Goal: Transaction & Acquisition: Purchase product/service

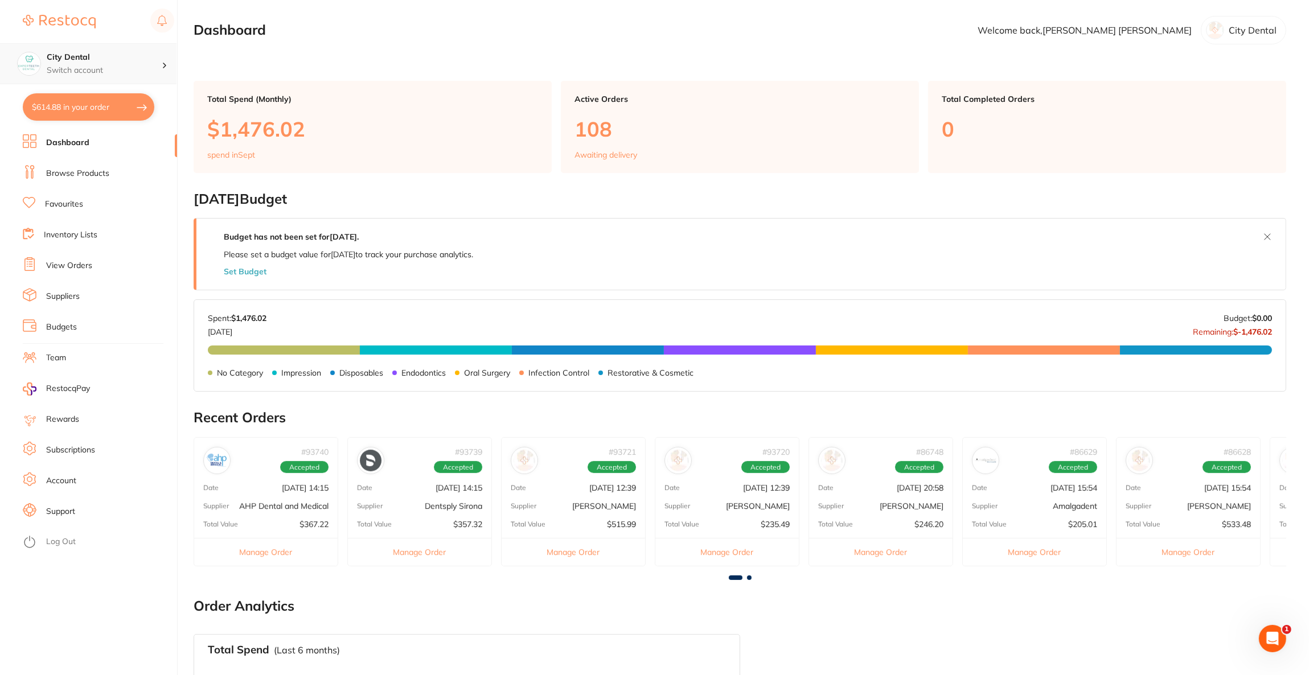
click at [115, 52] on h4 "City Dental" at bounding box center [104, 57] width 115 height 11
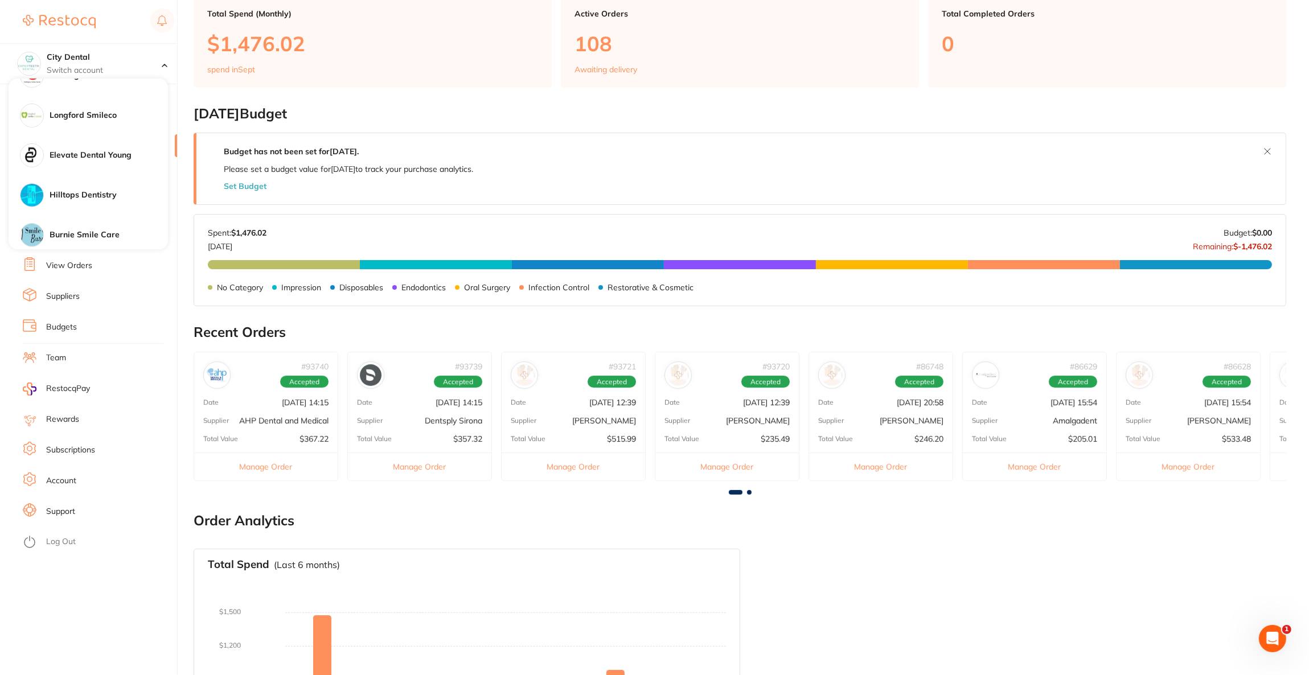
scroll to position [677, 0]
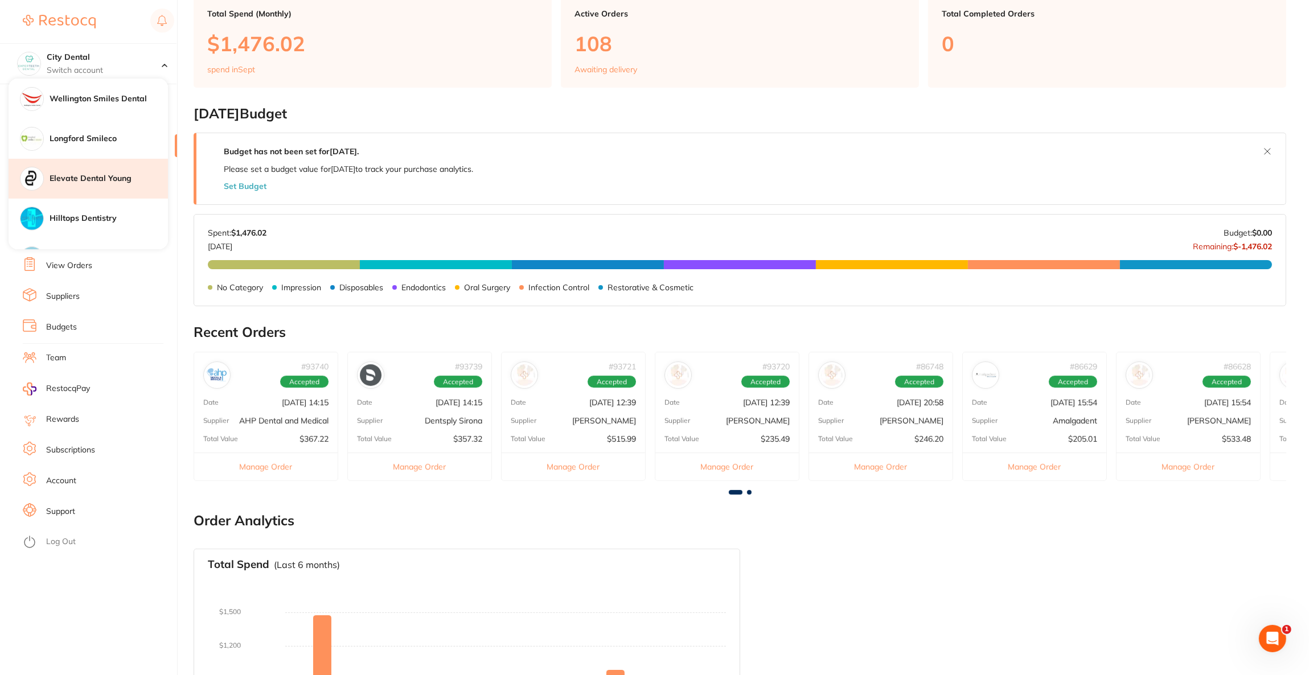
click at [97, 172] on div "Elevate Dental Young" at bounding box center [88, 179] width 159 height 40
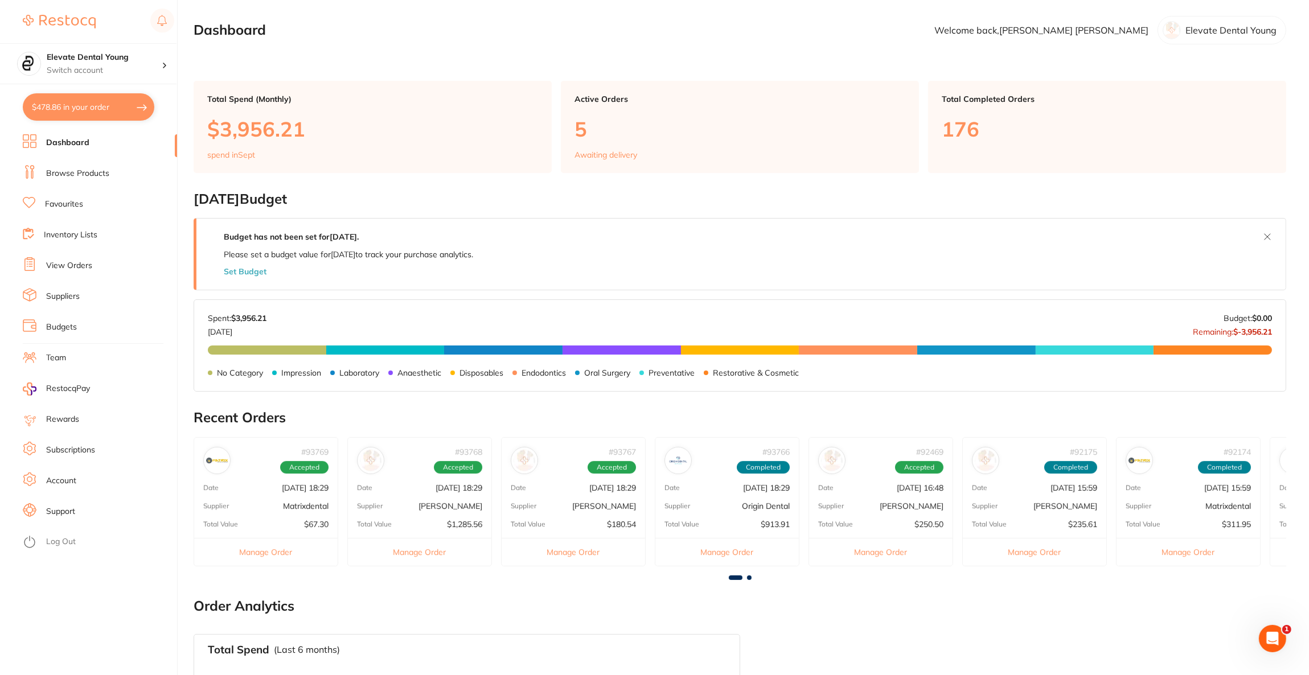
click at [104, 109] on button "$478.86 in your order" at bounding box center [89, 106] width 132 height 27
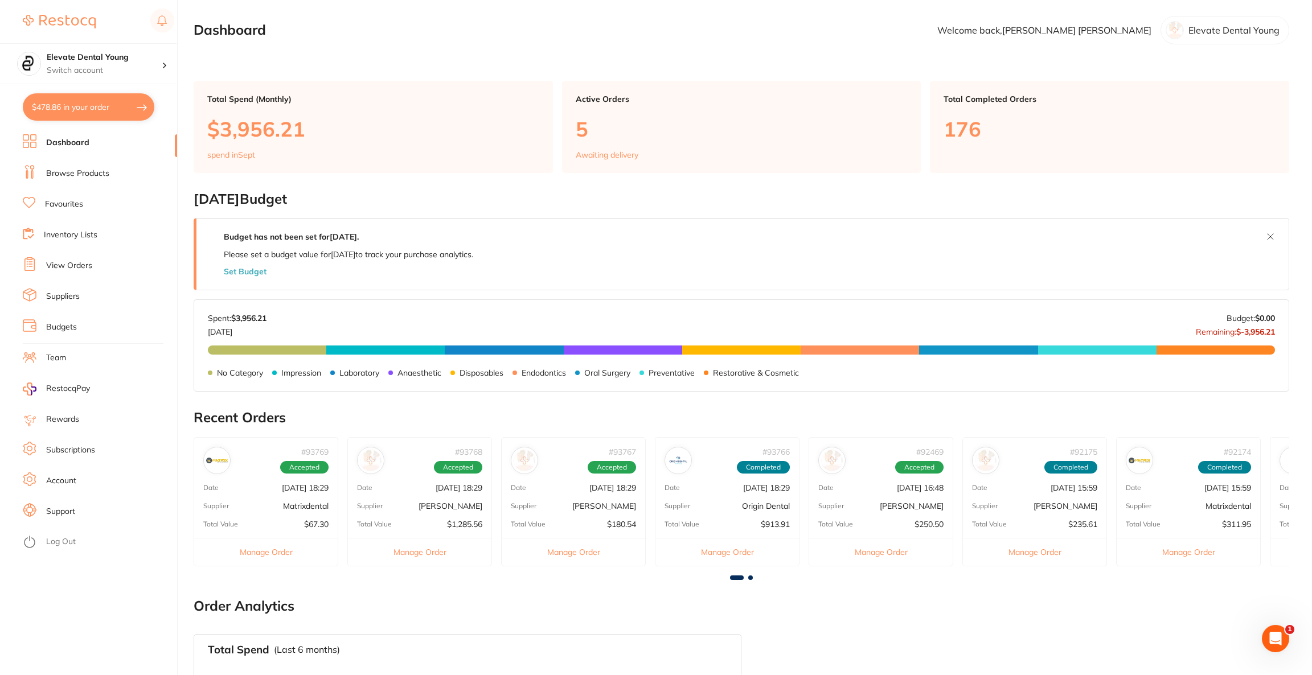
checkbox input "true"
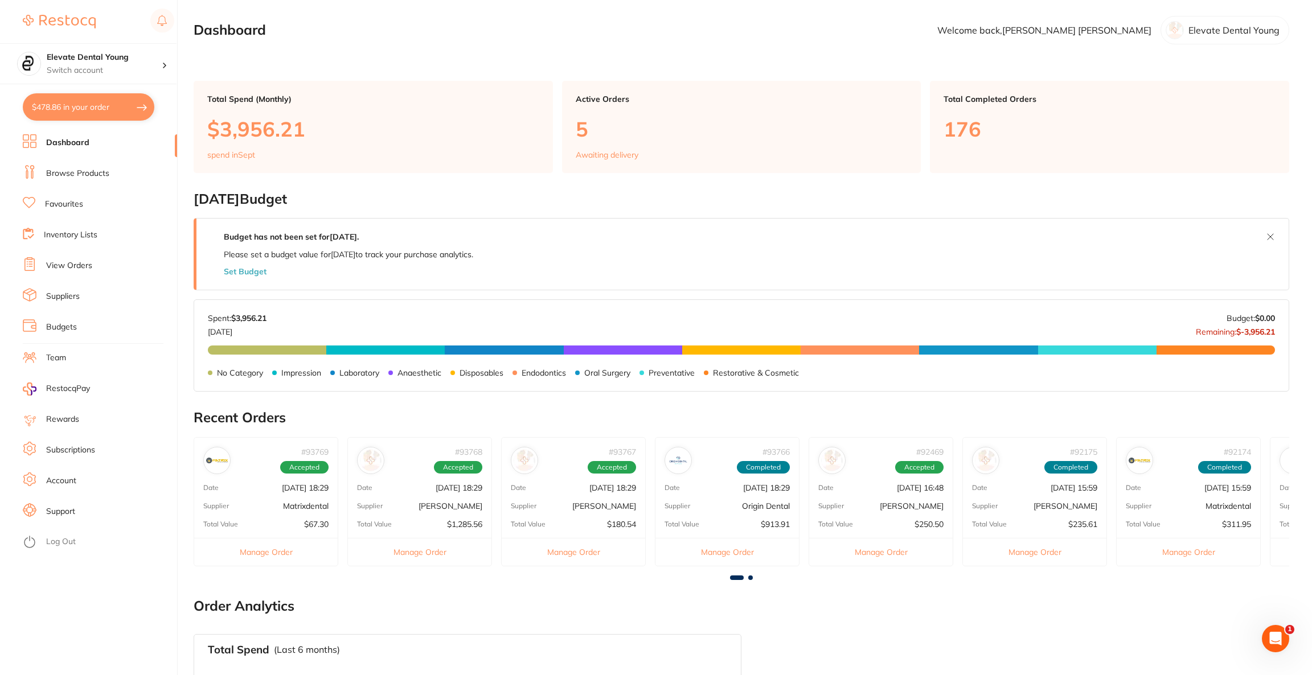
checkbox input "true"
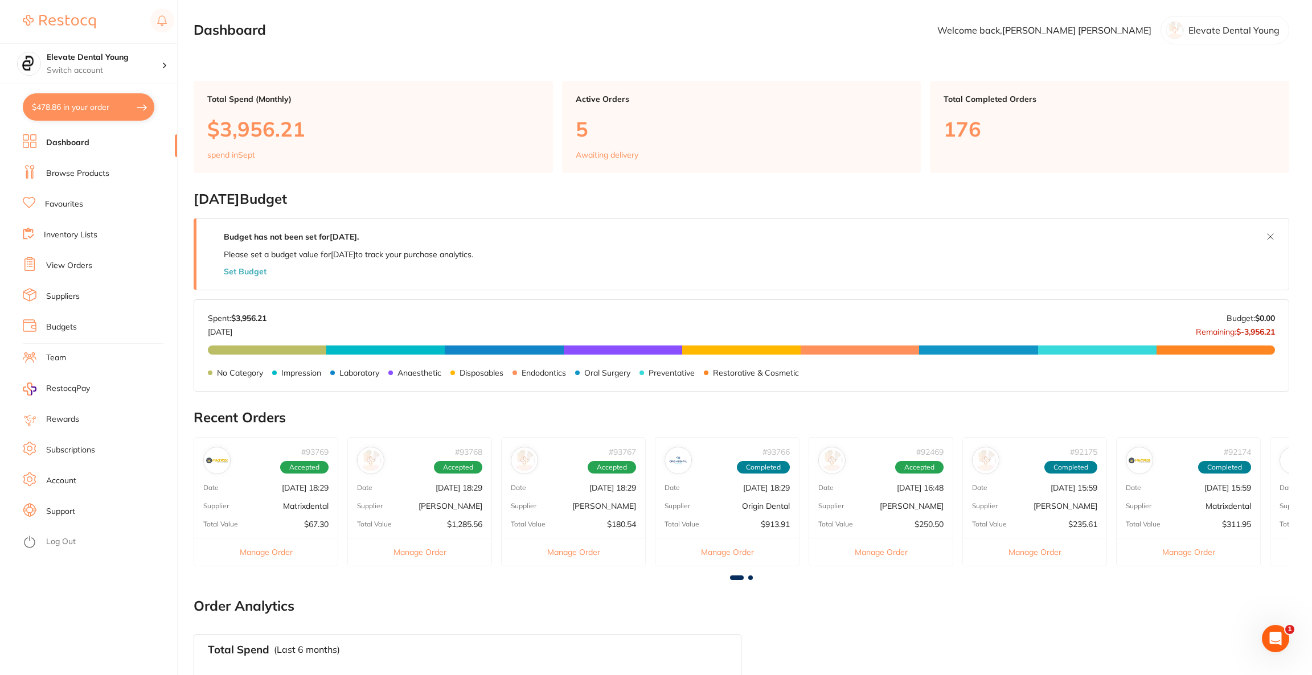
checkbox input "true"
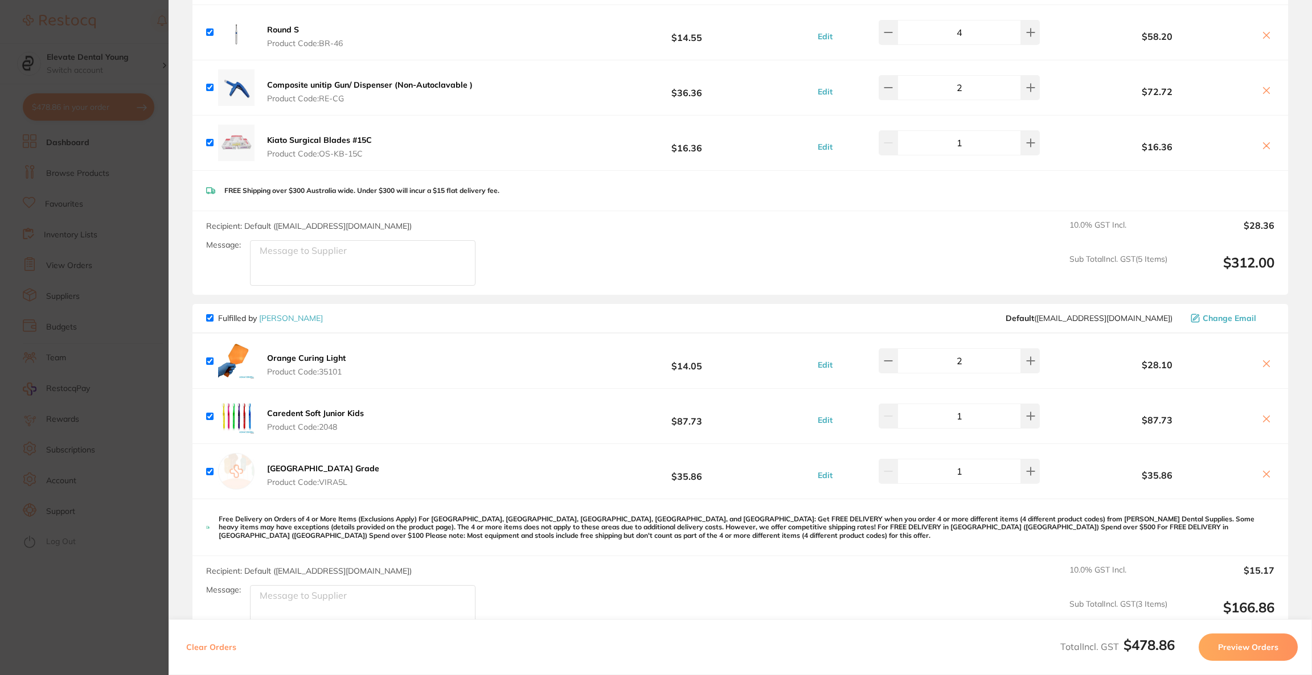
scroll to position [256, 0]
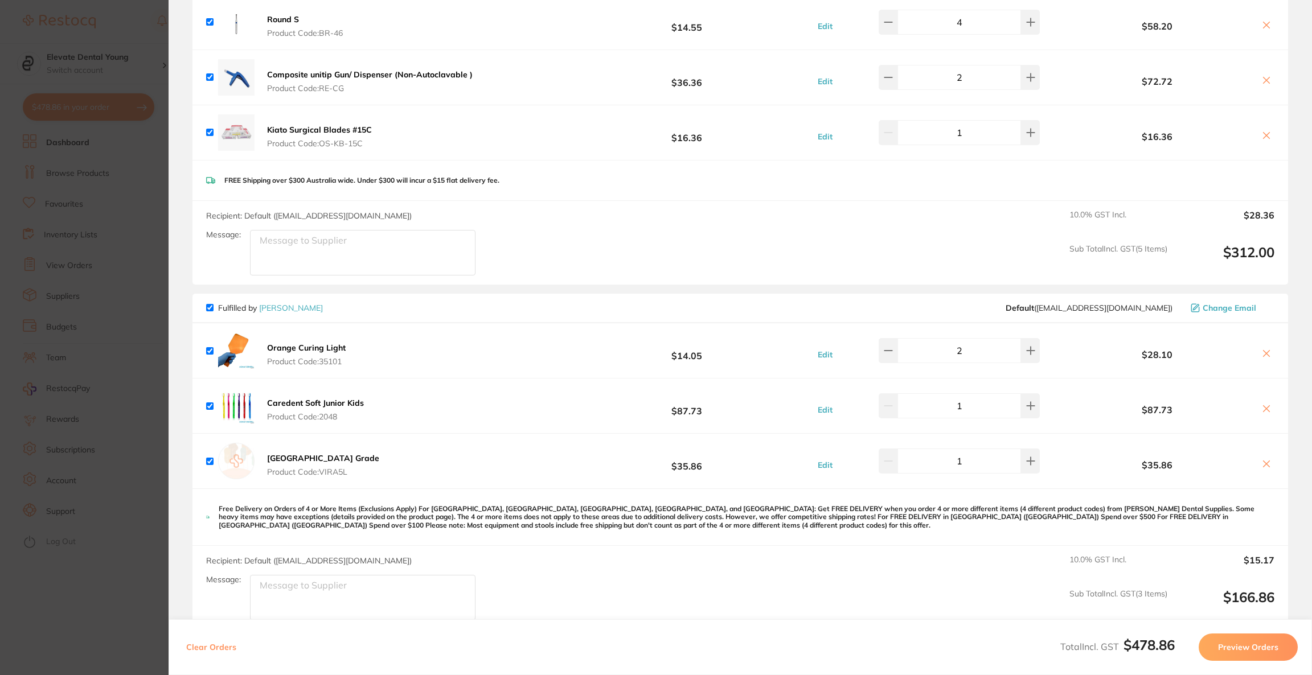
click at [66, 197] on section "Update RRP Set your pre negotiated price for this item. Item Agreed RRP (excl. …" at bounding box center [656, 337] width 1312 height 675
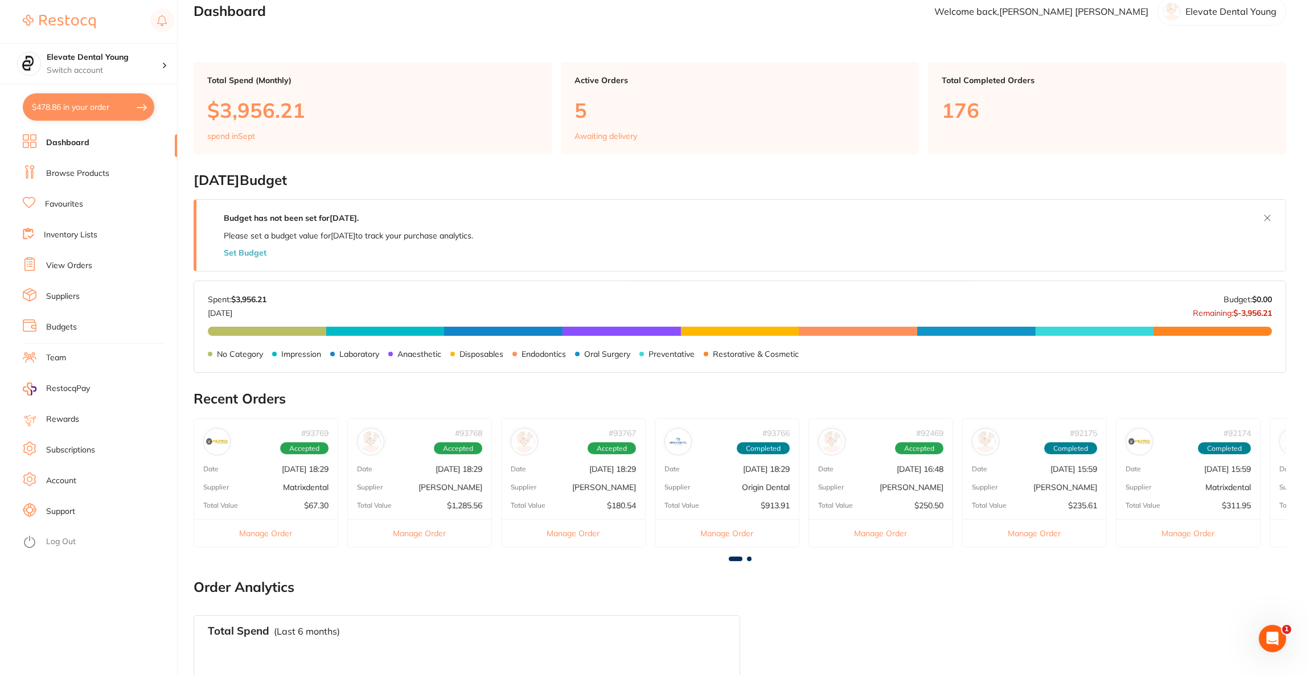
scroll to position [0, 0]
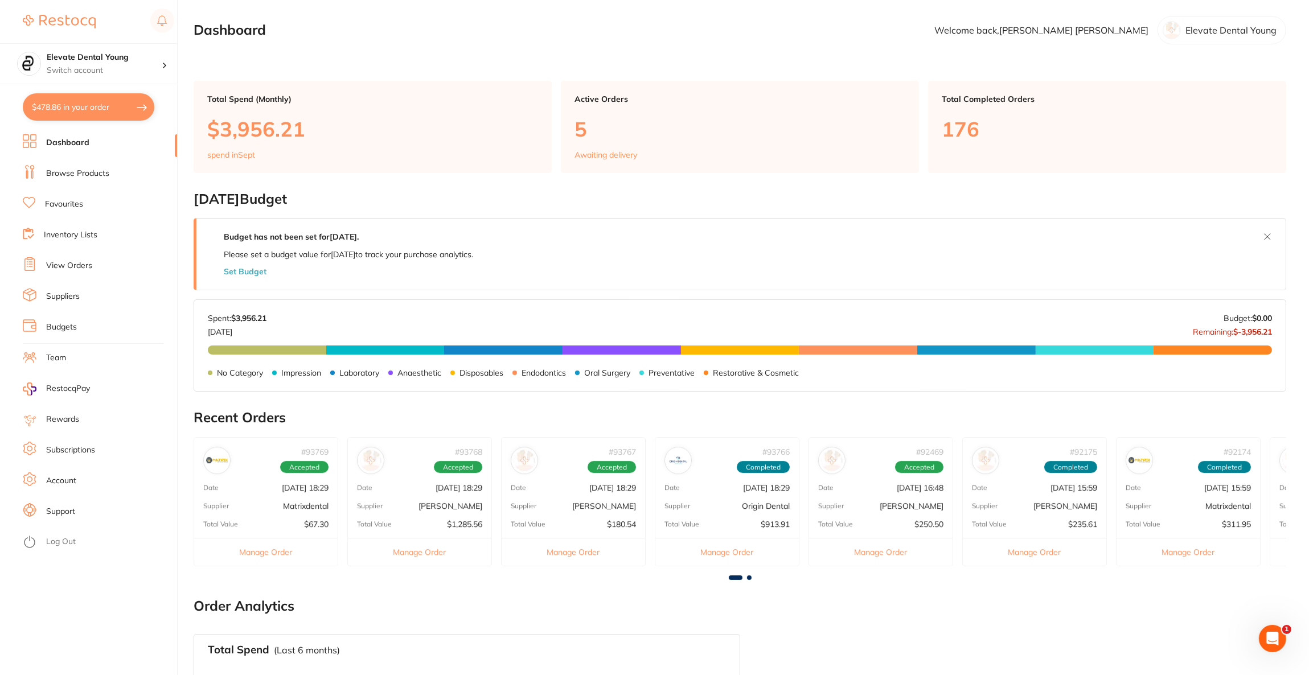
click at [95, 170] on link "Browse Products" at bounding box center [77, 173] width 63 height 11
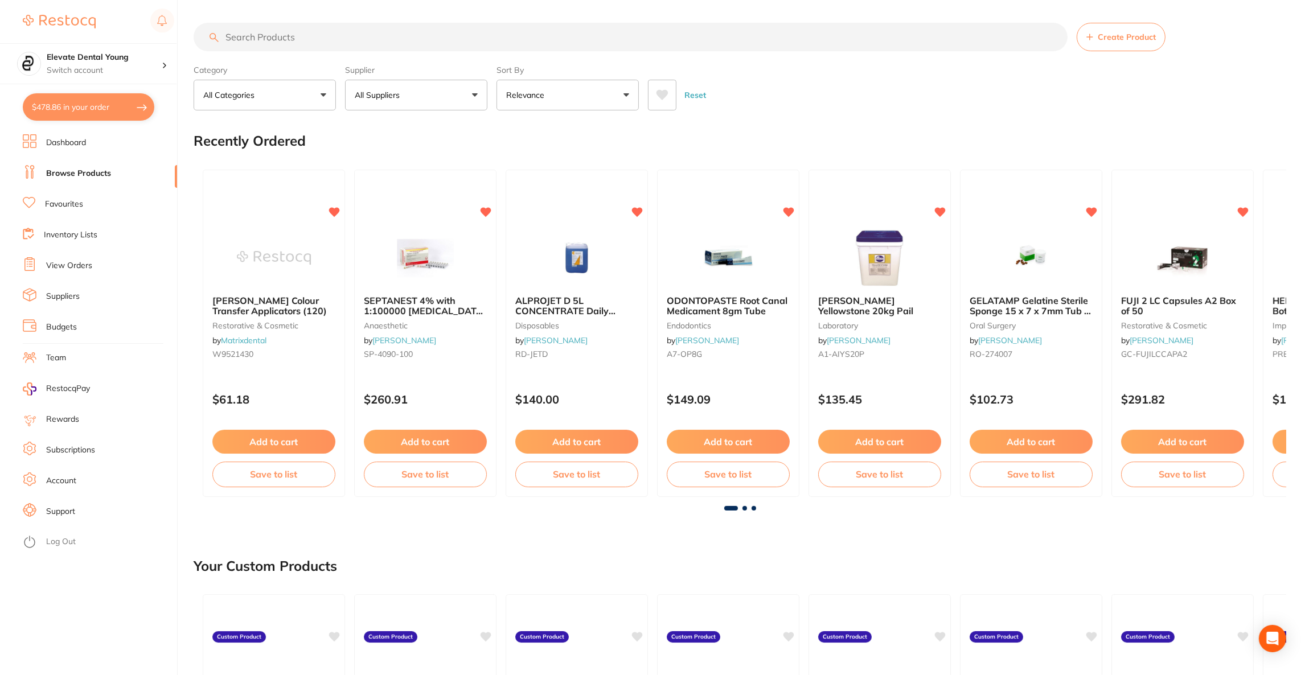
click at [308, 42] on input "search" at bounding box center [631, 37] width 874 height 28
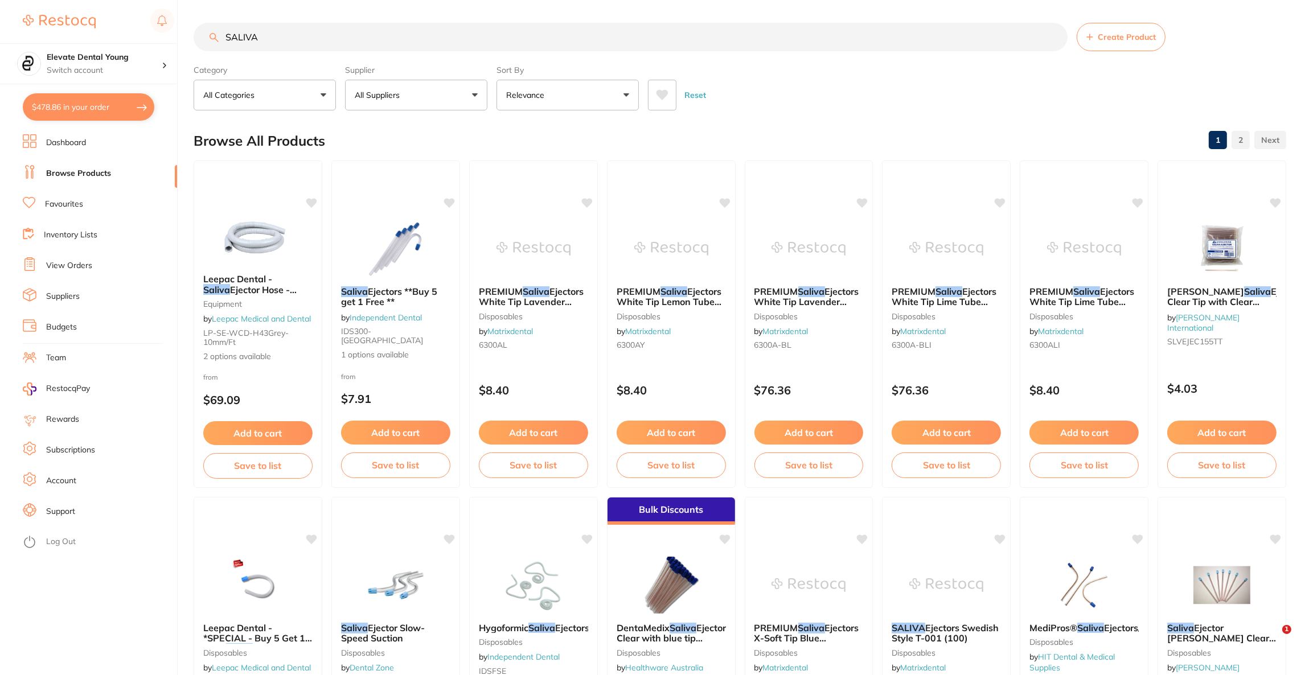
type input "SALIVA"
drag, startPoint x: 426, startPoint y: 102, endPoint x: 423, endPoint y: 110, distance: 8.5
click at [426, 102] on button "All Suppliers" at bounding box center [416, 95] width 142 height 31
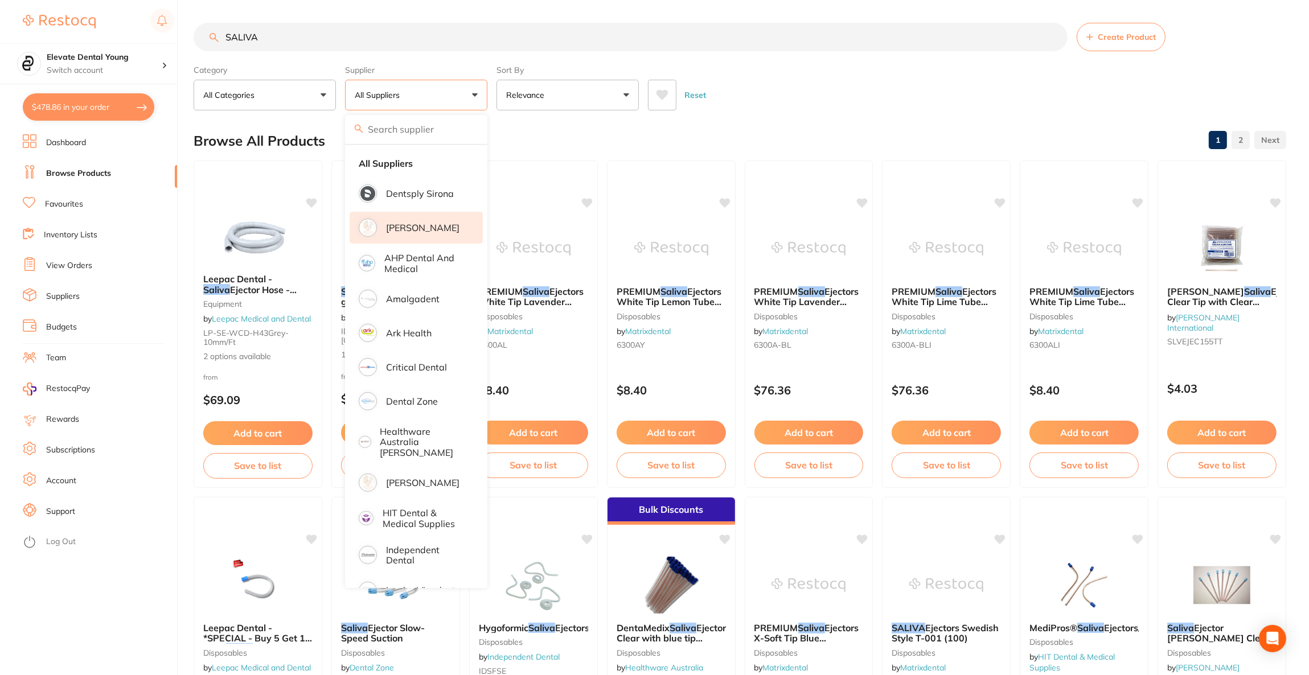
click at [402, 228] on p "[PERSON_NAME]" at bounding box center [422, 228] width 73 height 10
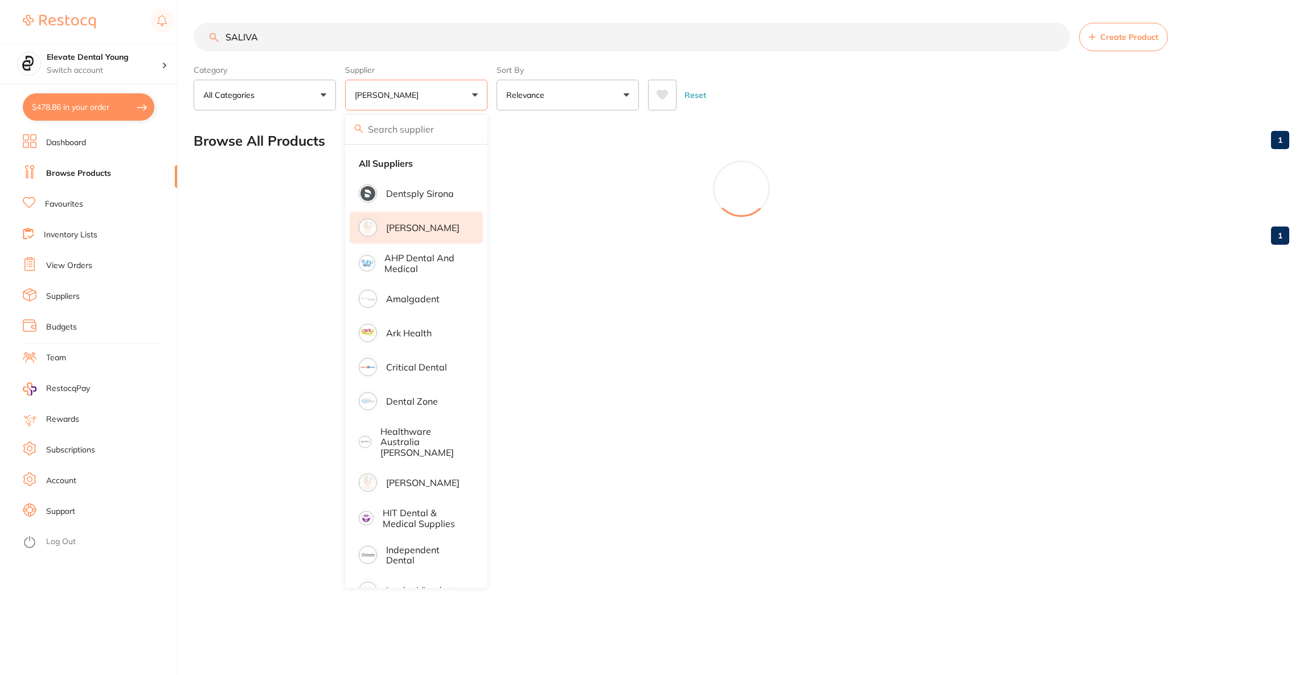
click at [876, 113] on main "SALIVA Create Product Category All Categories All Categories disposables Clear …" at bounding box center [753, 138] width 1118 height 277
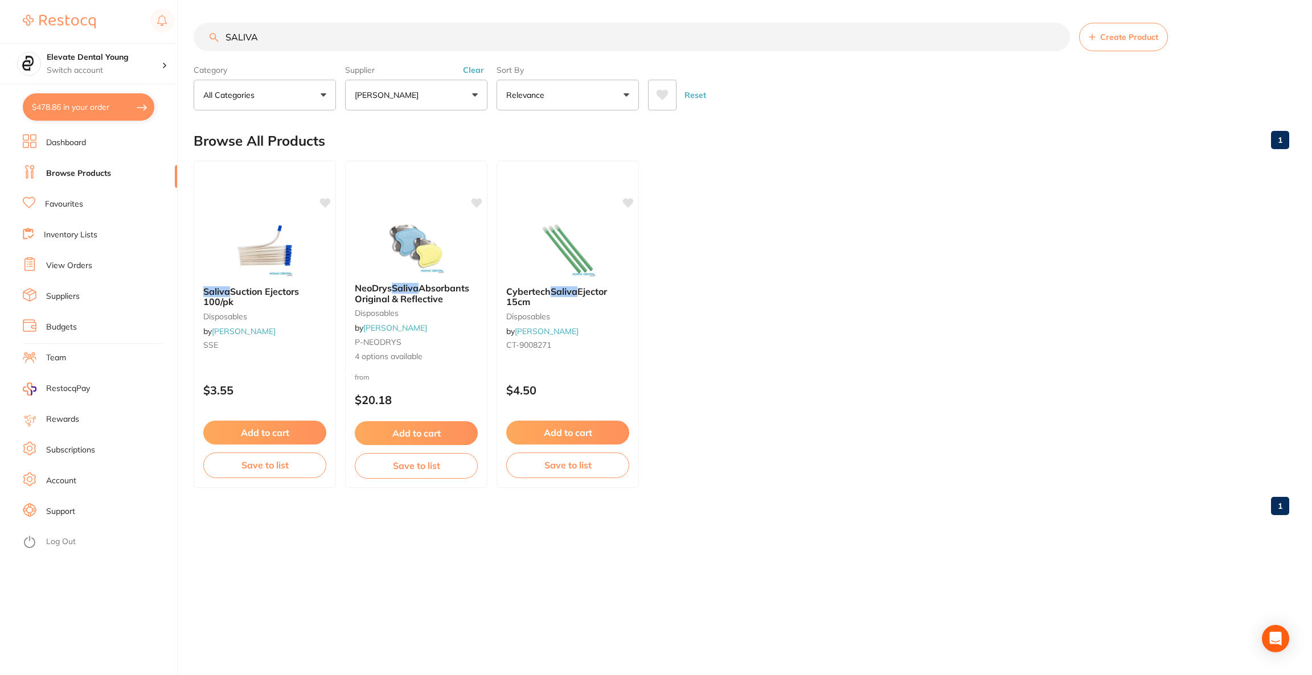
click at [283, 239] on img at bounding box center [265, 248] width 74 height 57
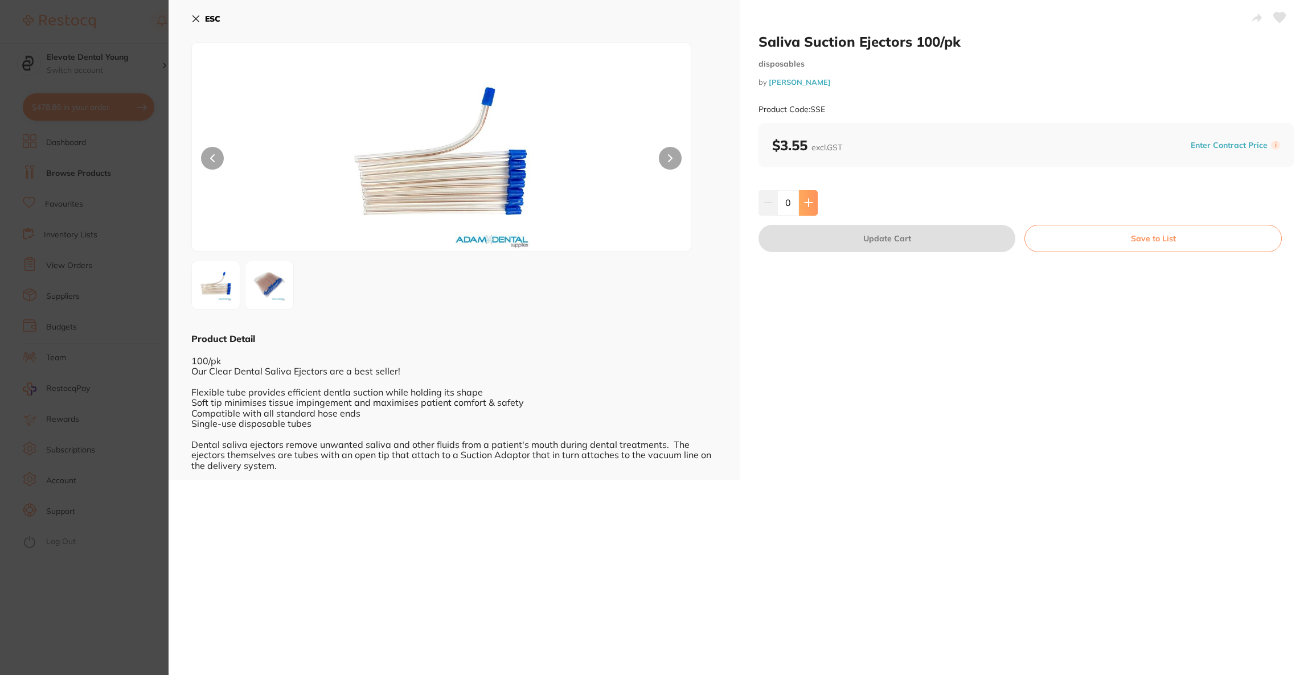
click at [810, 204] on icon at bounding box center [808, 202] width 9 height 9
type input "1"
click at [812, 239] on button "Update Cart" at bounding box center [886, 238] width 257 height 27
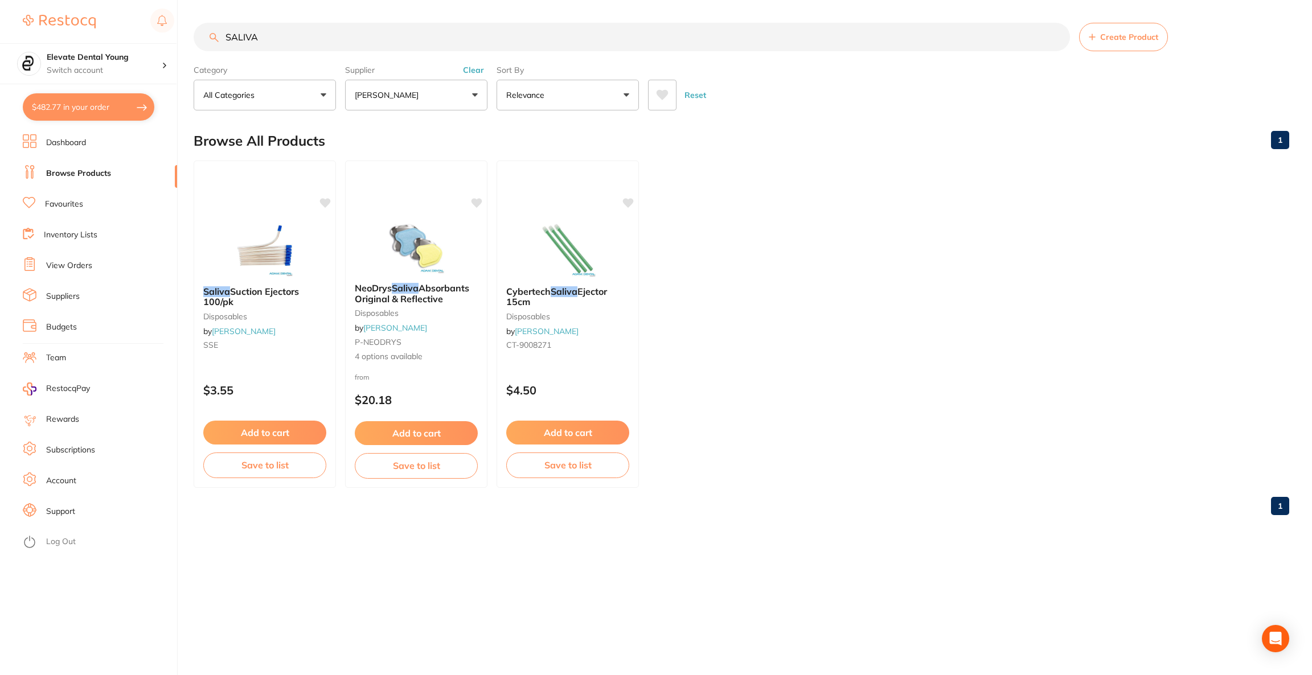
checkbox input "false"
click at [96, 115] on button "$482.77 in your order" at bounding box center [89, 106] width 132 height 27
checkbox input "true"
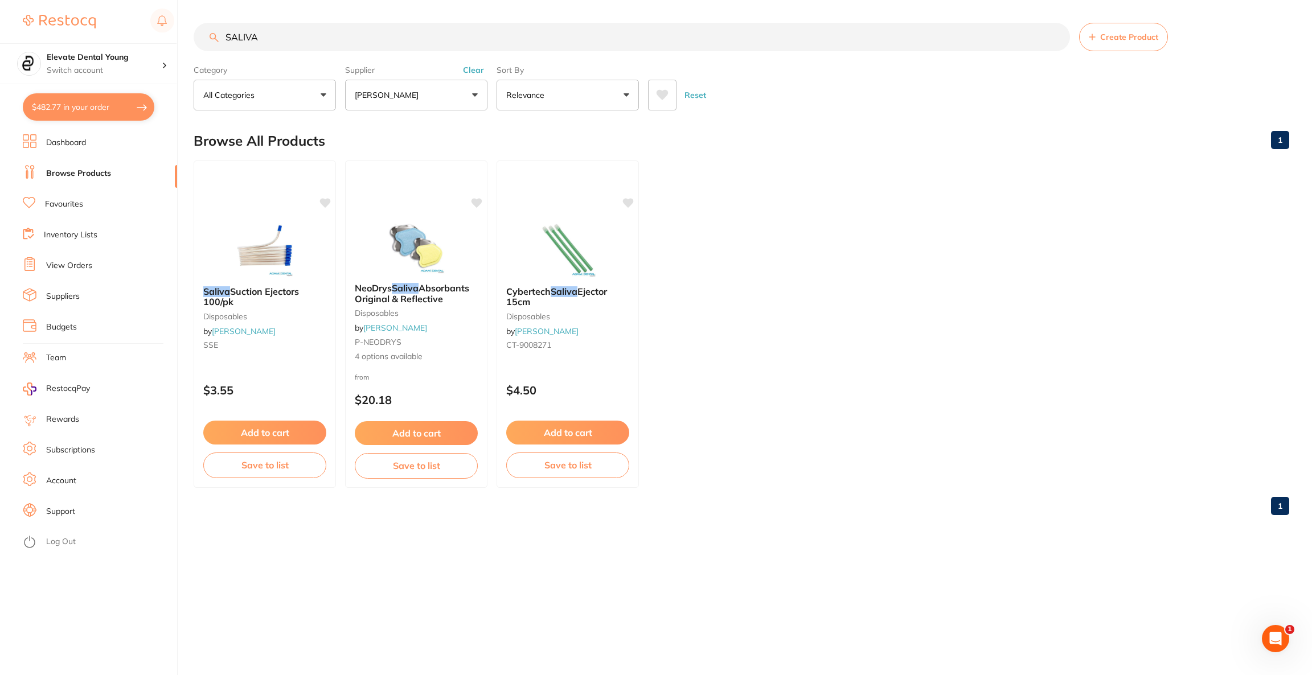
checkbox input "true"
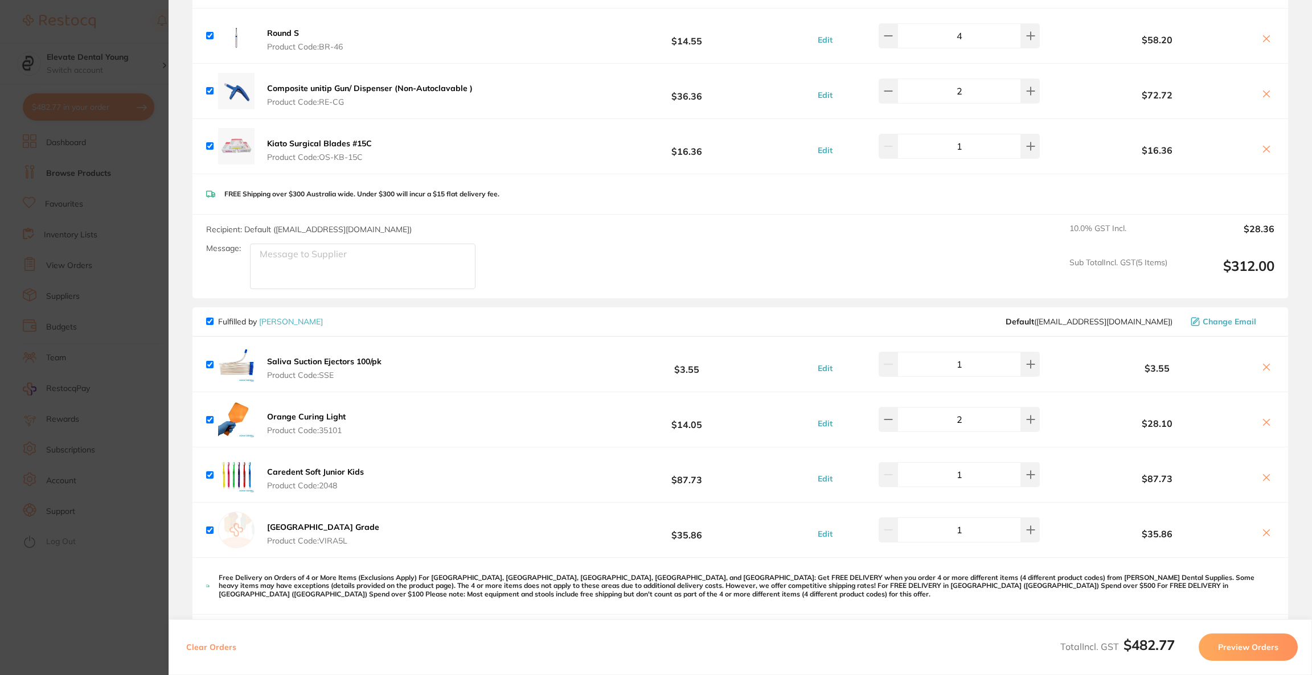
scroll to position [342, 0]
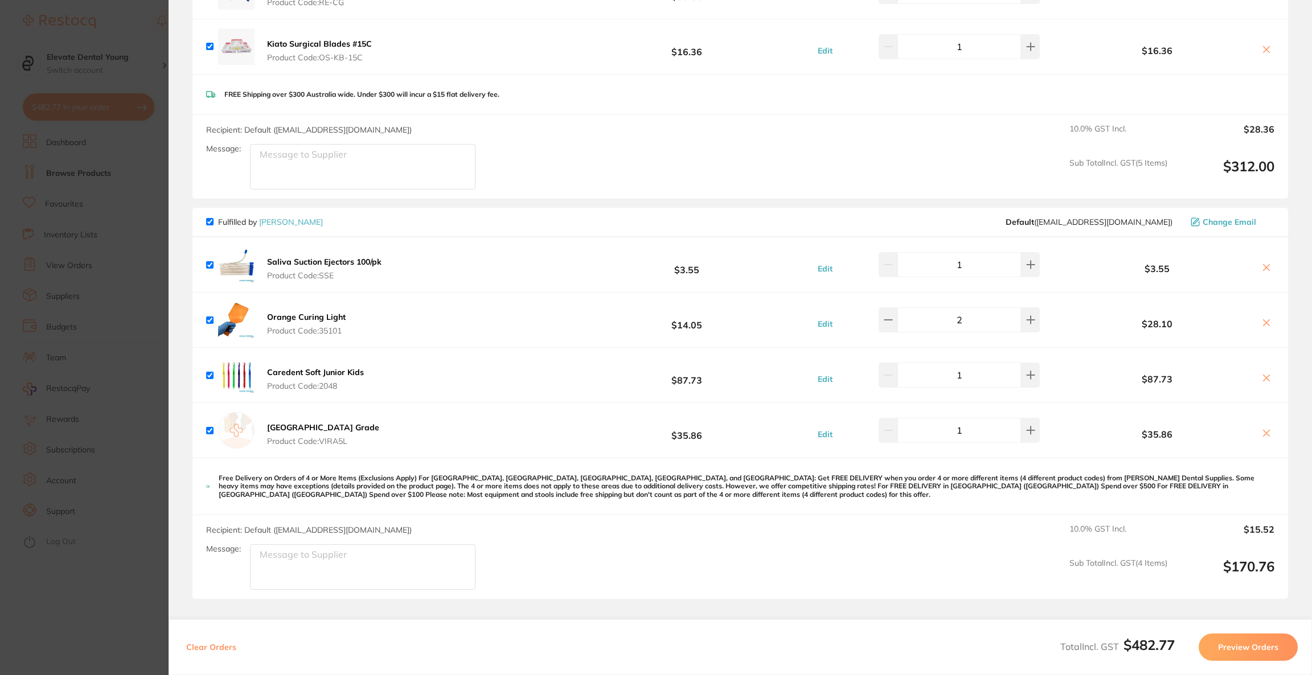
click at [1214, 652] on button "Preview Orders" at bounding box center [1247, 647] width 99 height 27
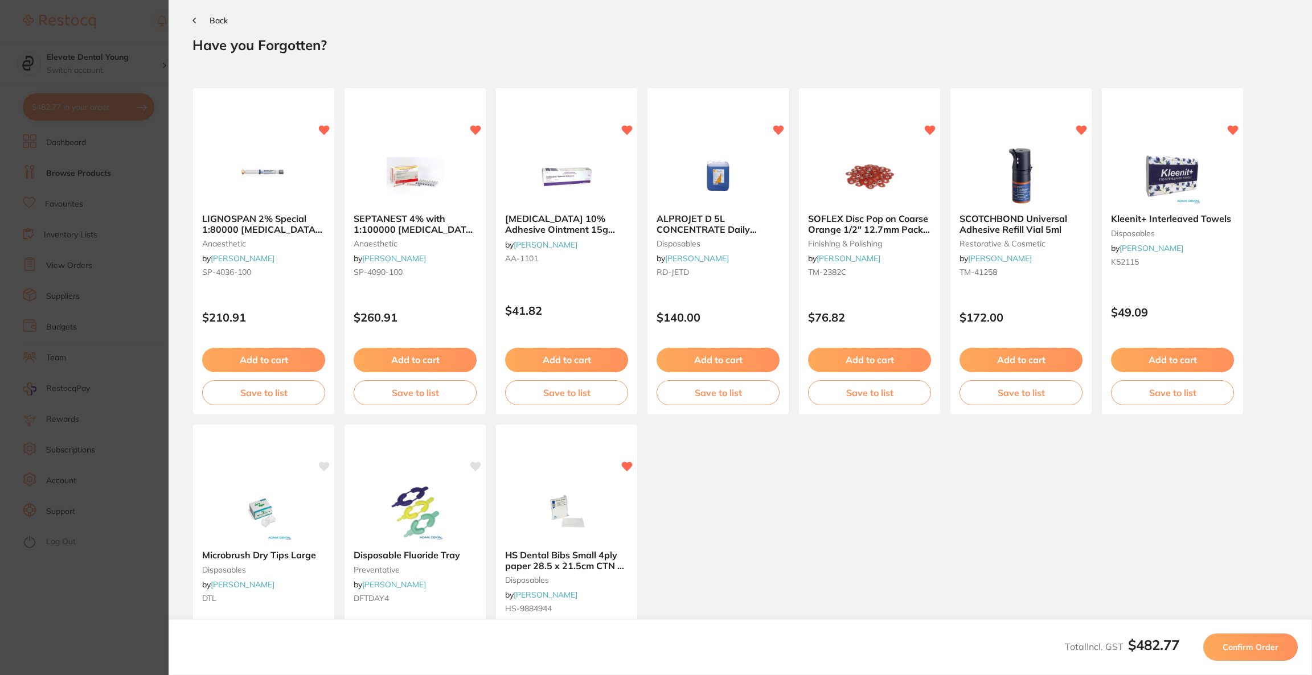
scroll to position [0, 0]
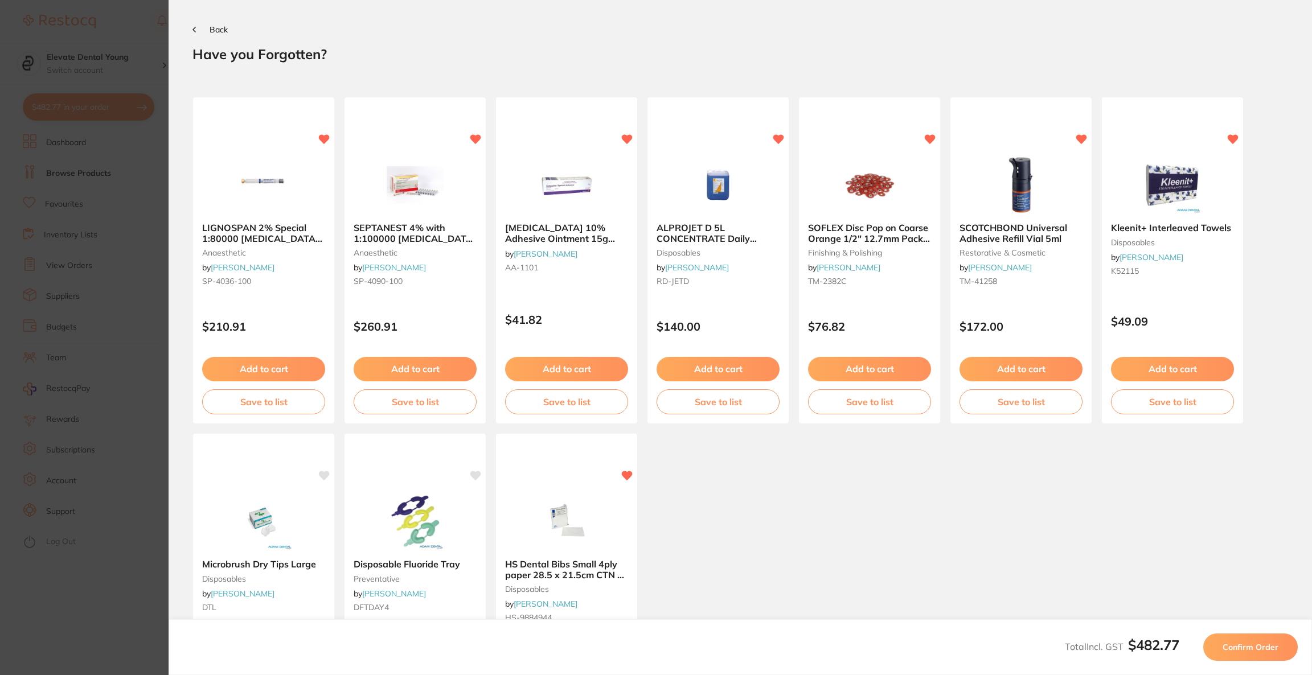
click at [1214, 652] on button "Confirm Order" at bounding box center [1250, 647] width 95 height 27
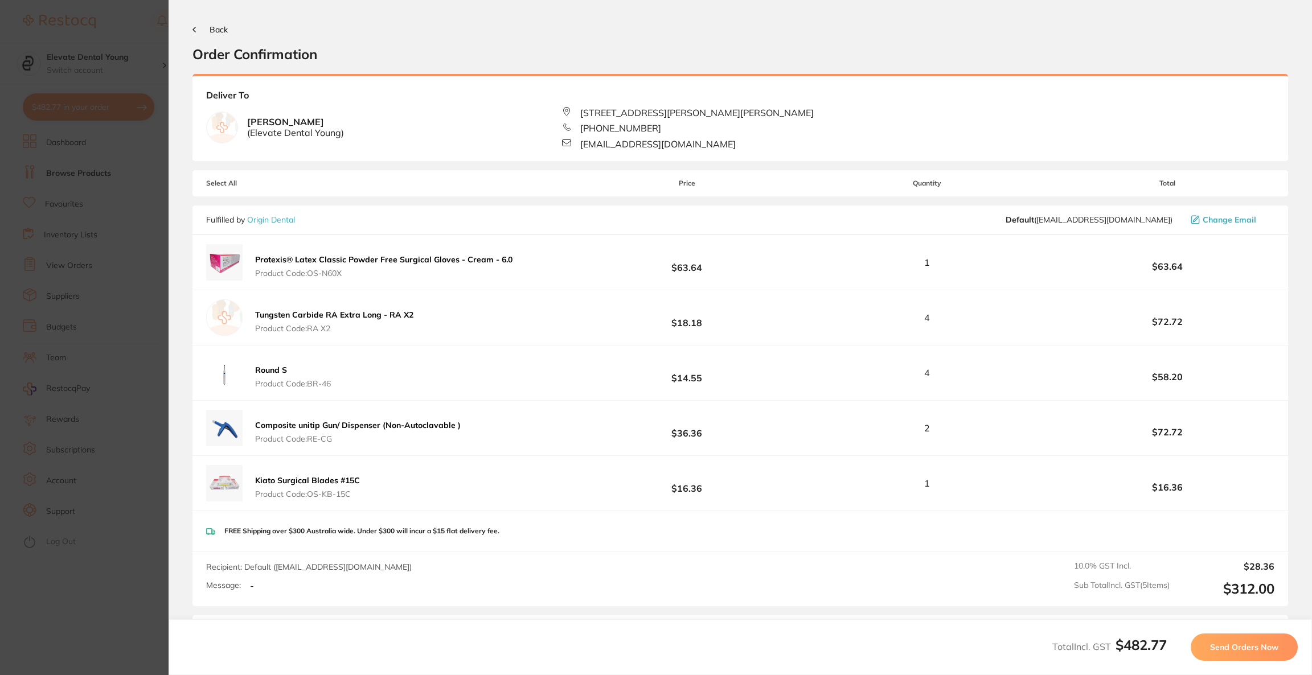
click at [1214, 652] on button "Send Orders Now" at bounding box center [1244, 647] width 107 height 27
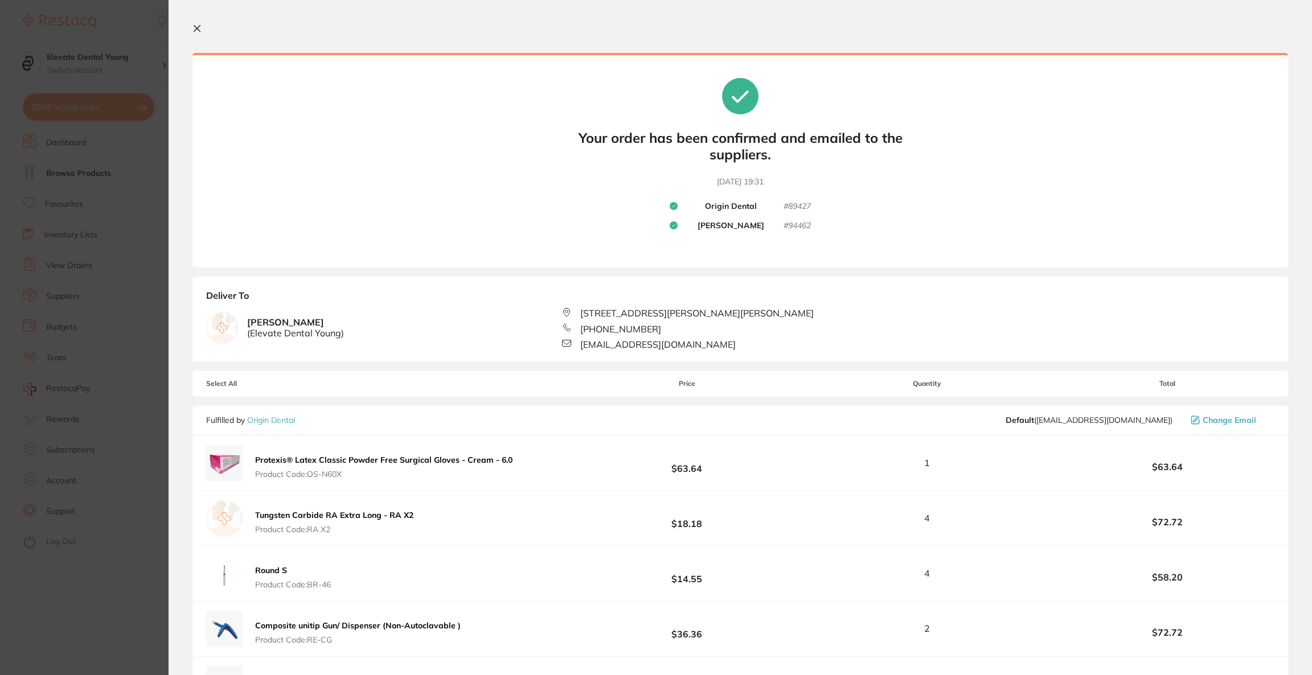
click at [101, 50] on section "Update RRP Set your pre negotiated price for this item. Item Agreed RRP (excl. …" at bounding box center [656, 337] width 1312 height 675
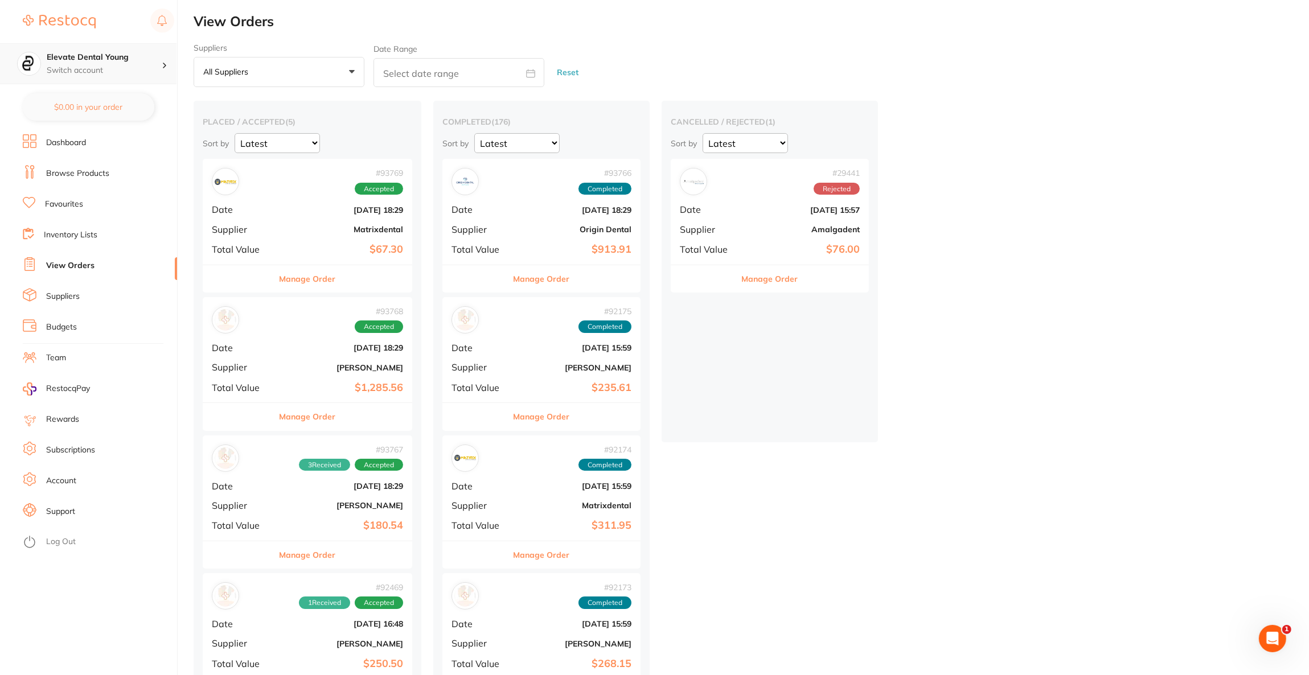
click at [143, 67] on p "Switch account" at bounding box center [104, 70] width 115 height 11
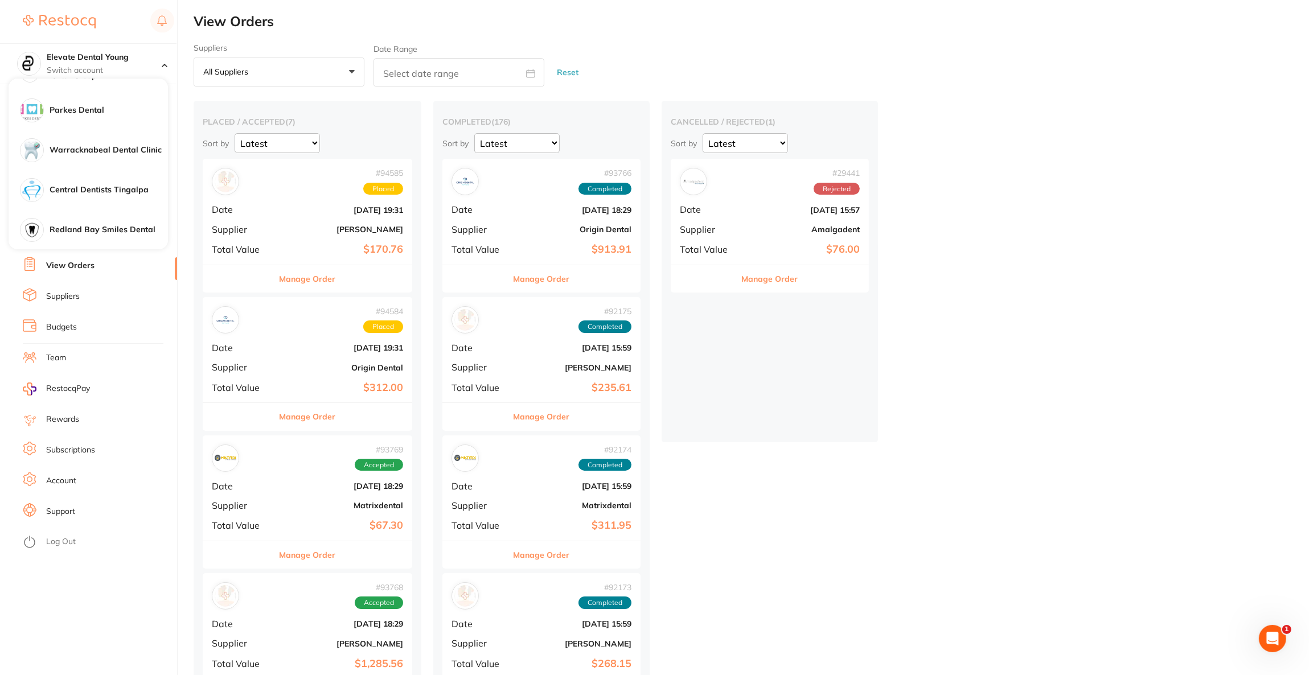
scroll to position [342, 0]
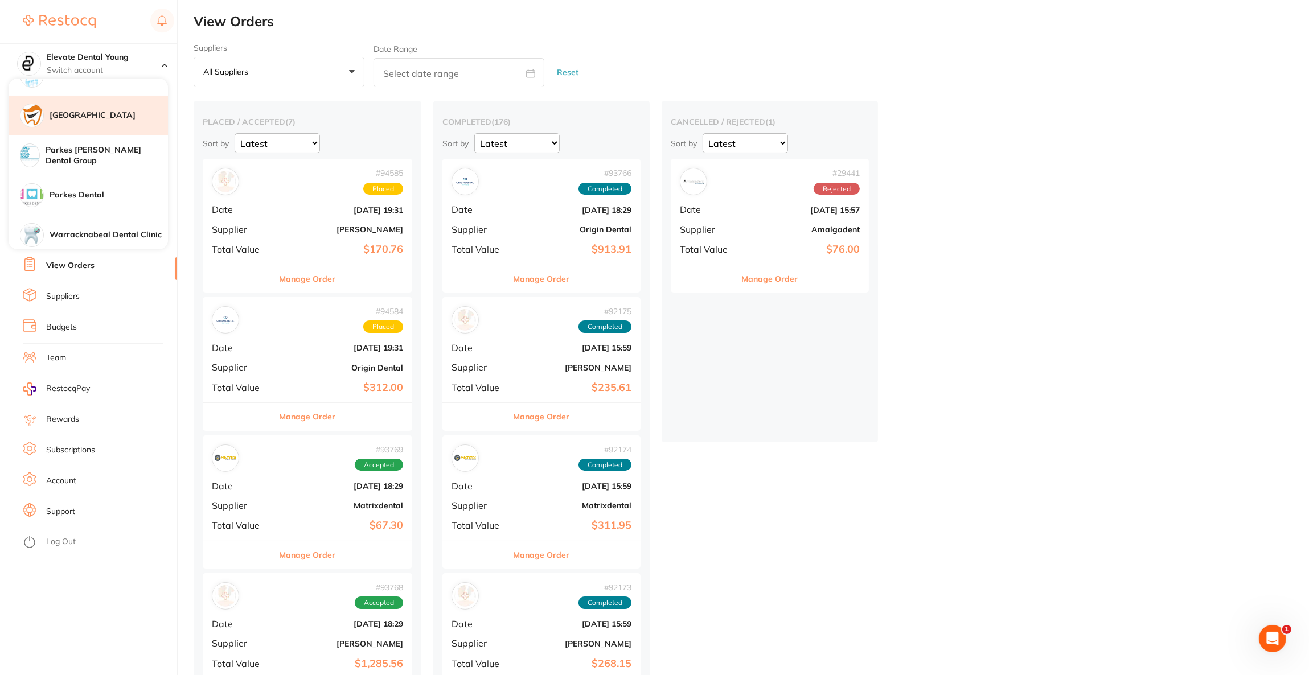
click at [114, 118] on h4 "[GEOGRAPHIC_DATA]" at bounding box center [109, 115] width 118 height 11
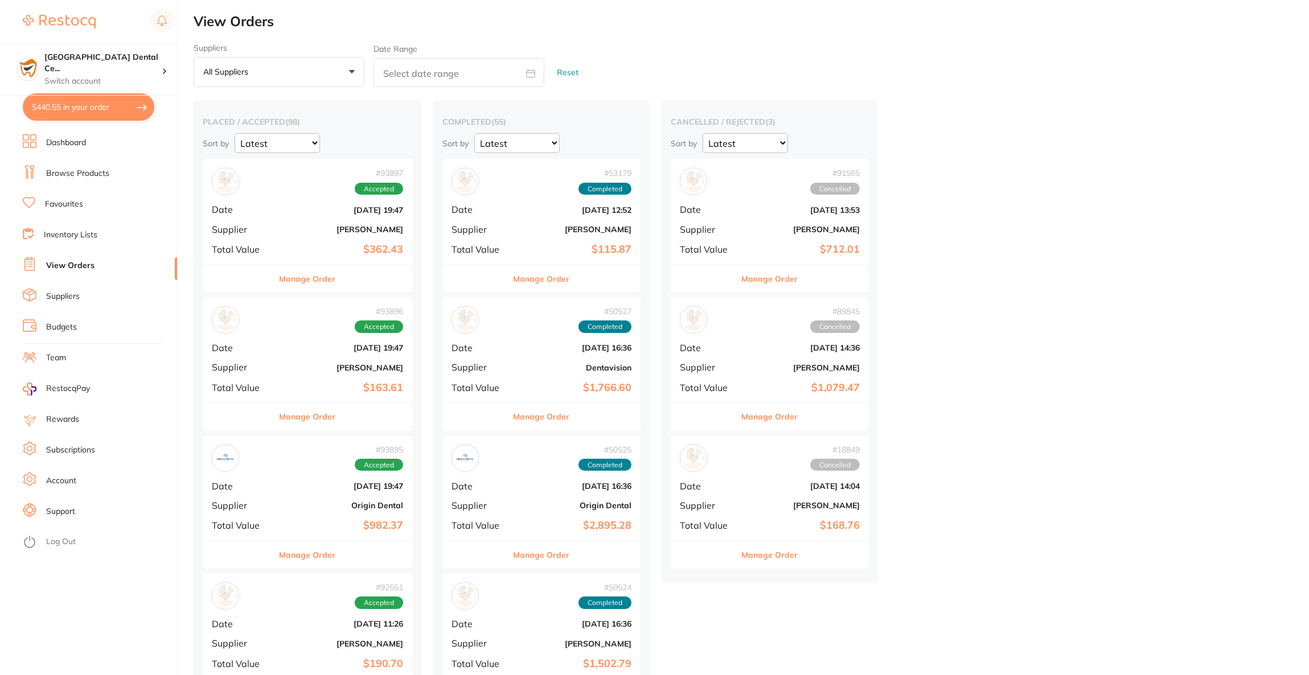
click at [108, 100] on button "$440.55 in your order" at bounding box center [89, 106] width 132 height 27
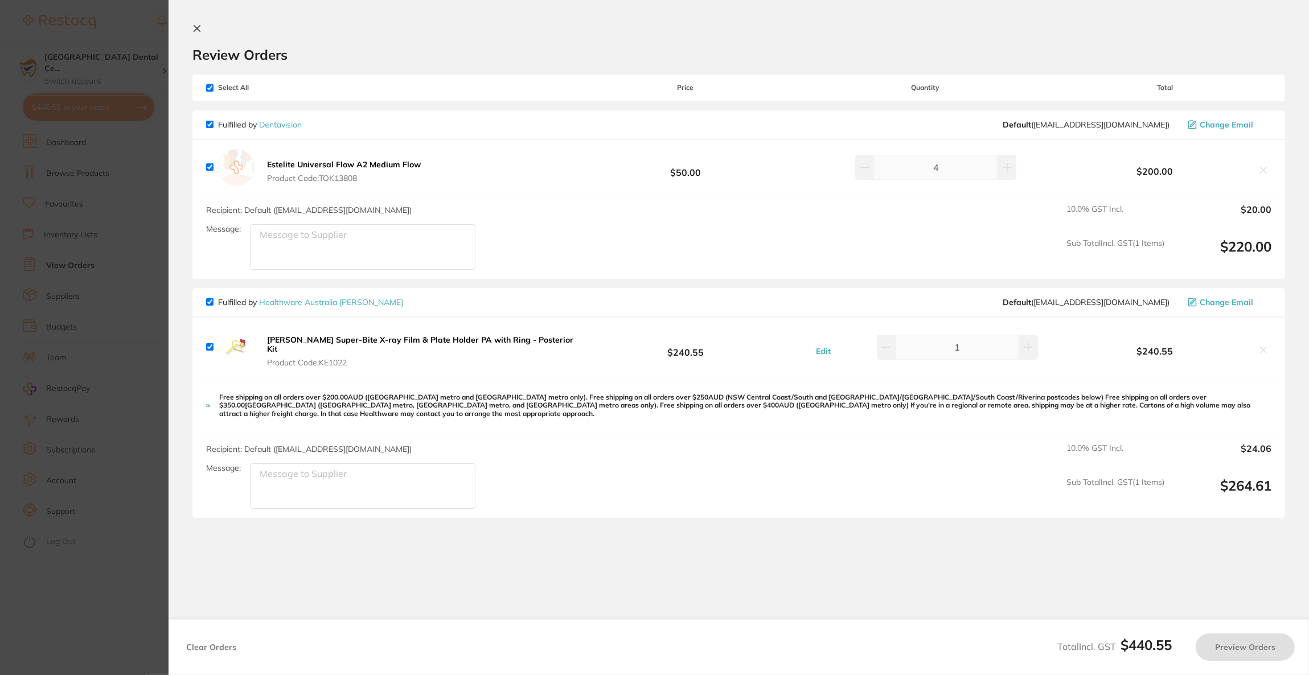
checkbox input "true"
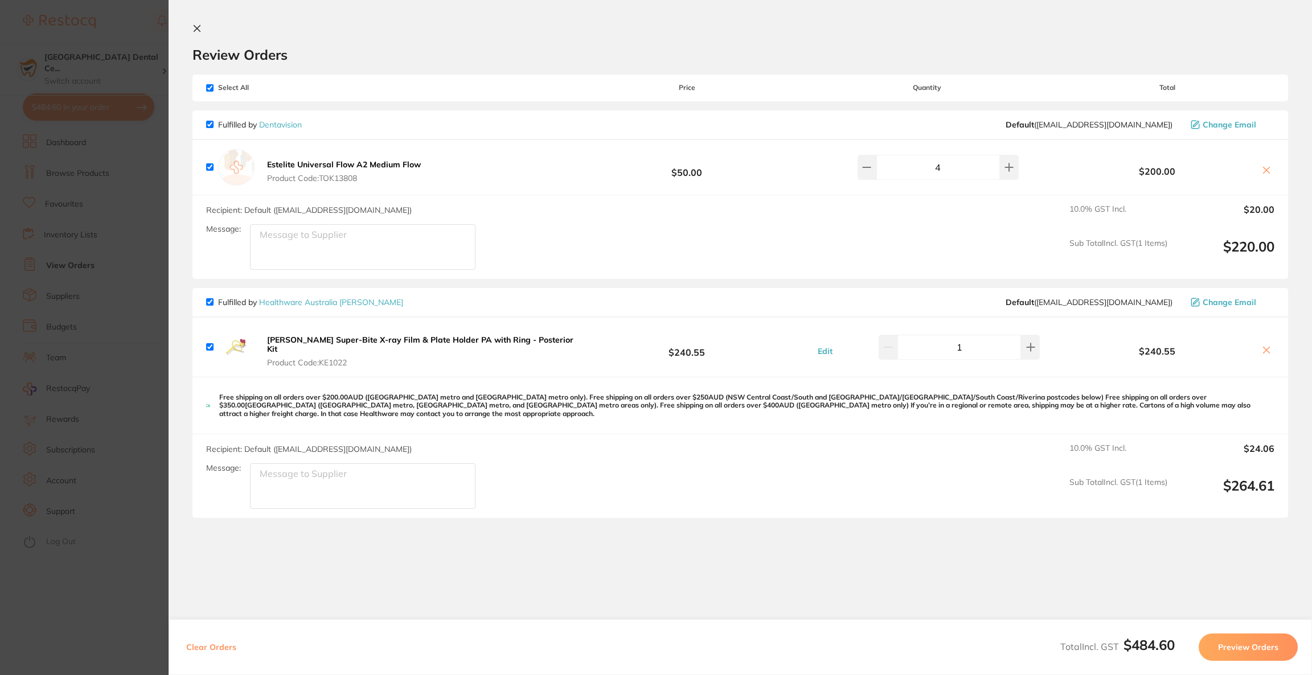
click at [129, 370] on section "Update RRP Set your pre negotiated price for this item. Item Agreed RRP (excl. …" at bounding box center [656, 337] width 1312 height 675
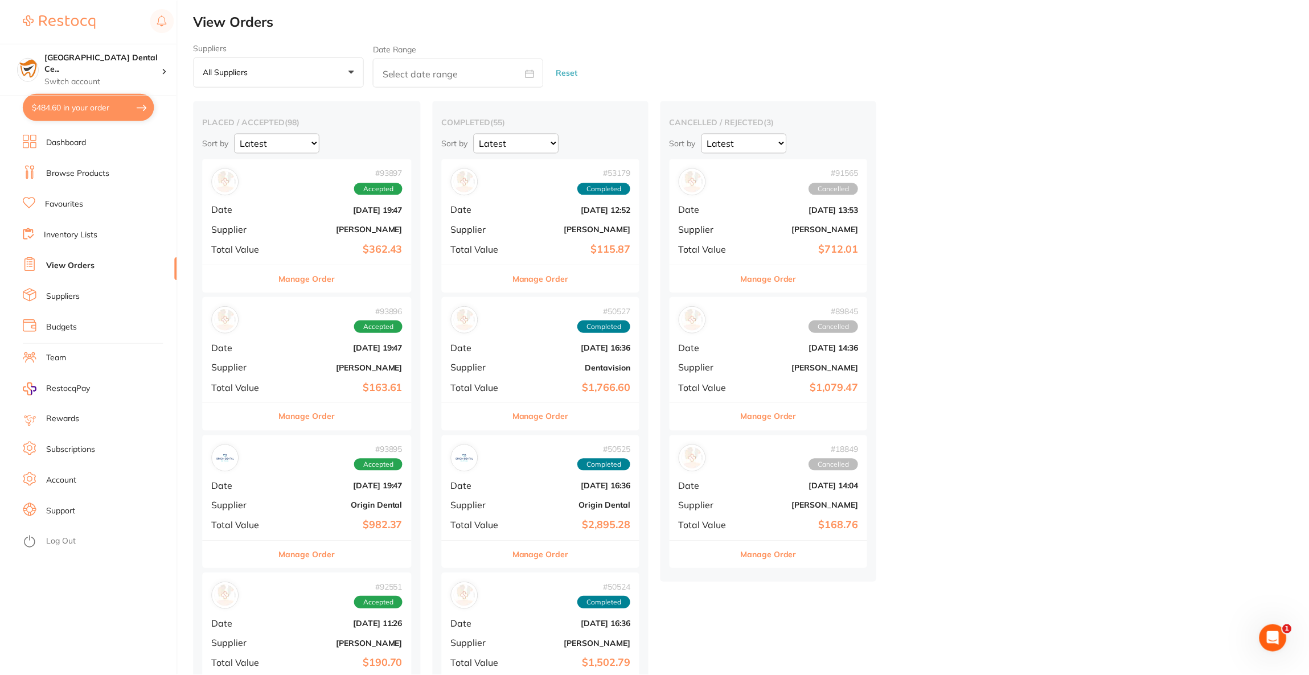
scroll to position [1, 0]
click at [95, 179] on li "Browse Products" at bounding box center [100, 173] width 154 height 17
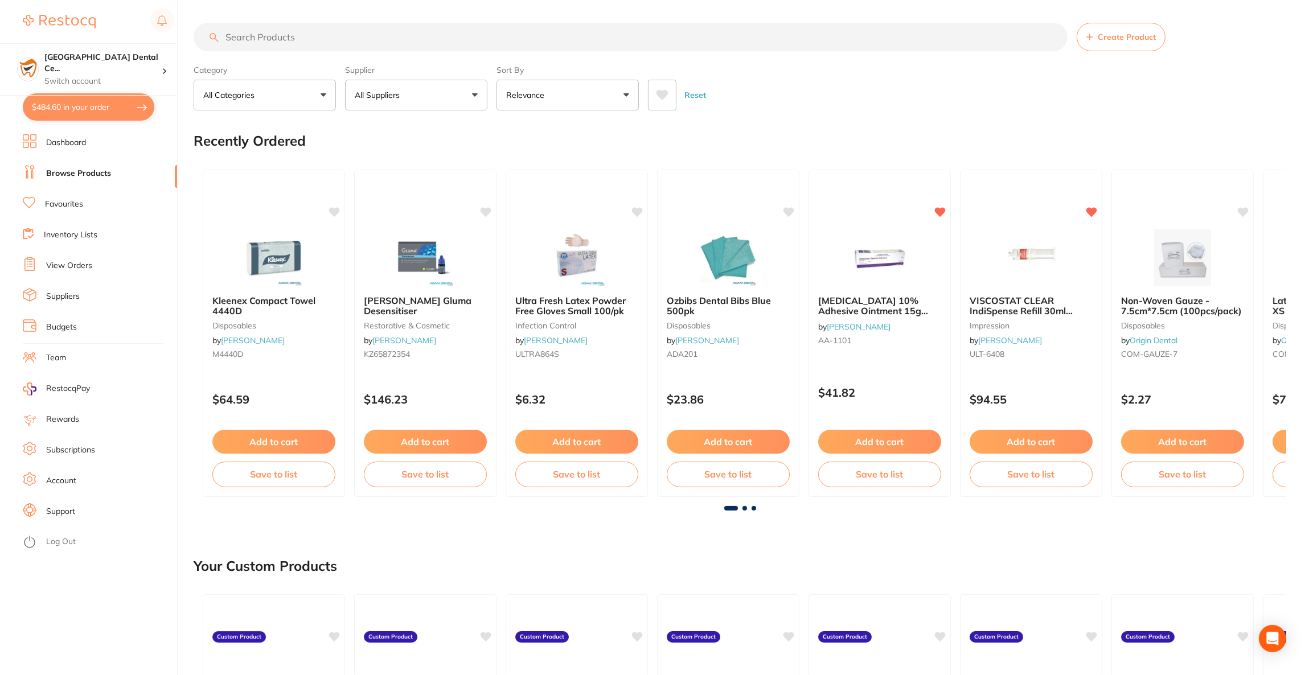
click at [353, 39] on input "search" at bounding box center [631, 37] width 874 height 28
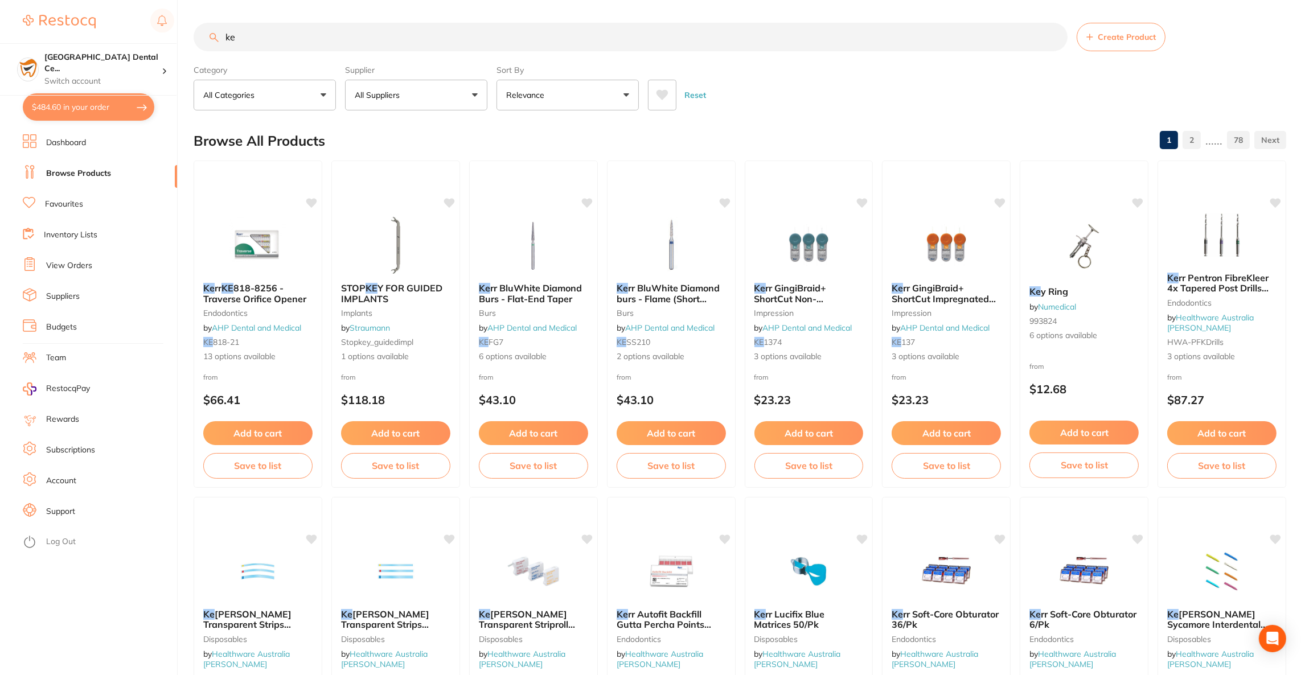
click at [431, 106] on button "All Suppliers" at bounding box center [416, 95] width 142 height 31
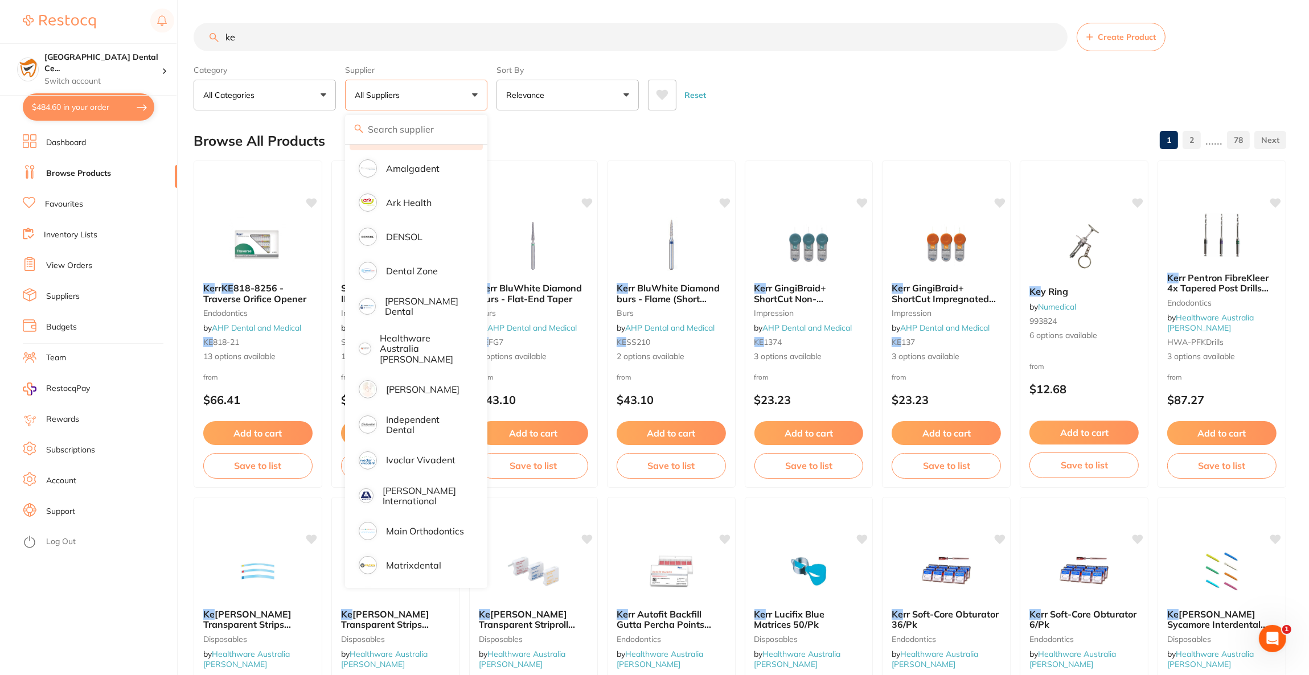
scroll to position [171, 0]
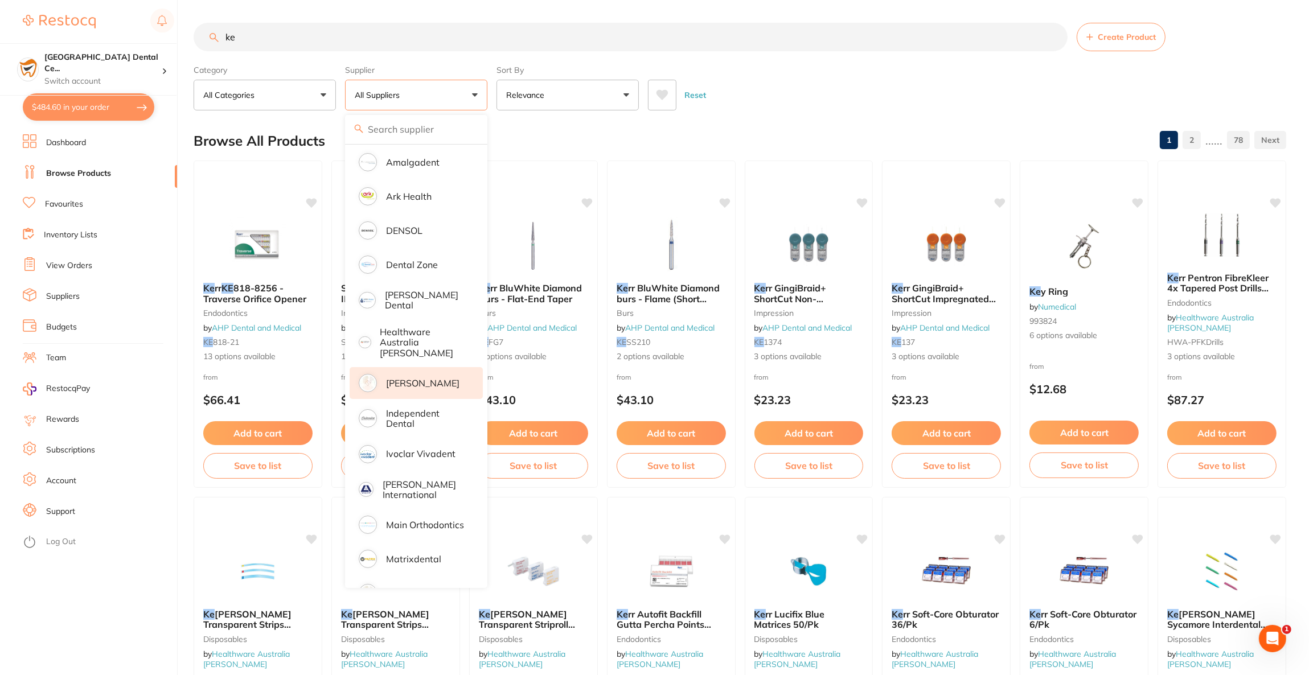
click at [433, 378] on p "[PERSON_NAME]" at bounding box center [422, 383] width 73 height 10
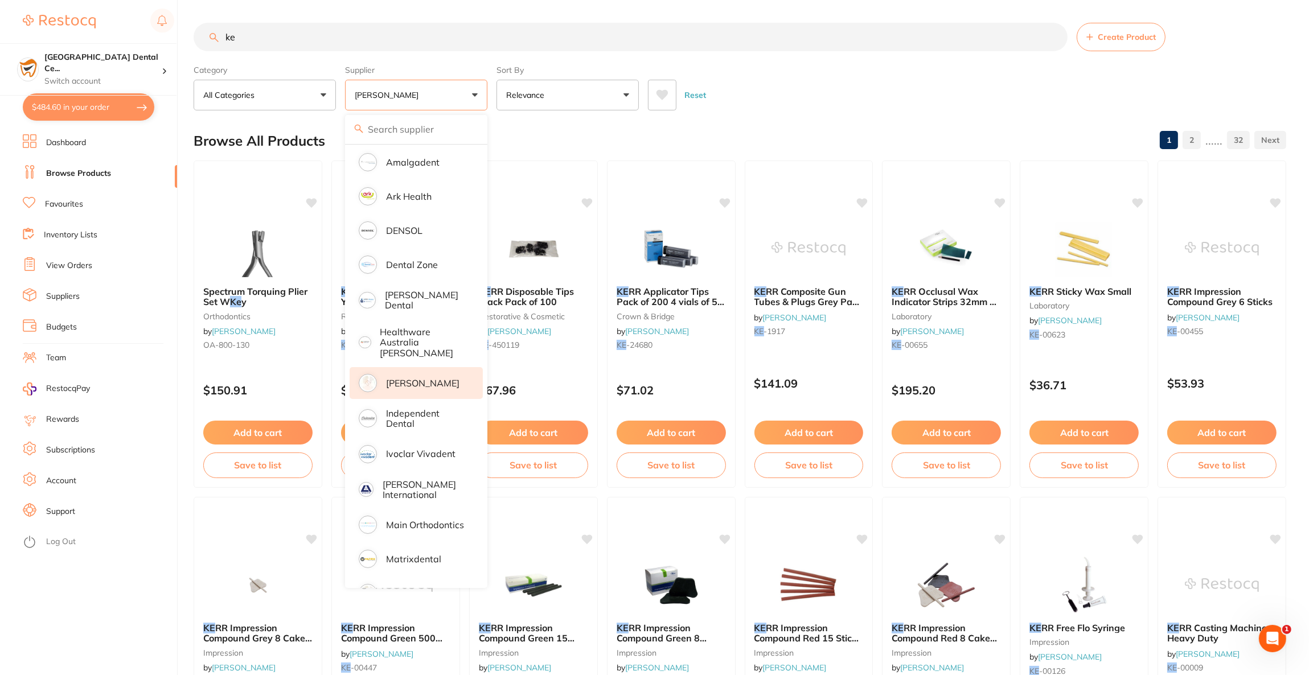
click at [313, 36] on input "ke" at bounding box center [631, 37] width 874 height 28
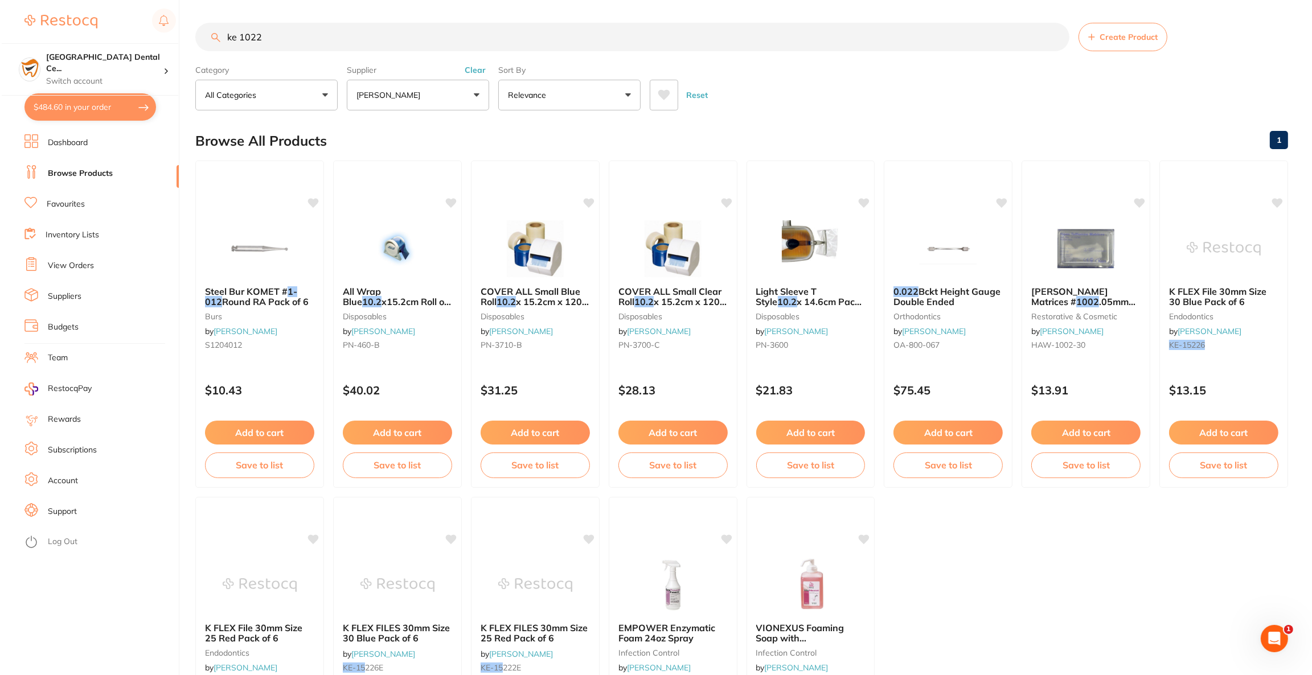
scroll to position [0, 0]
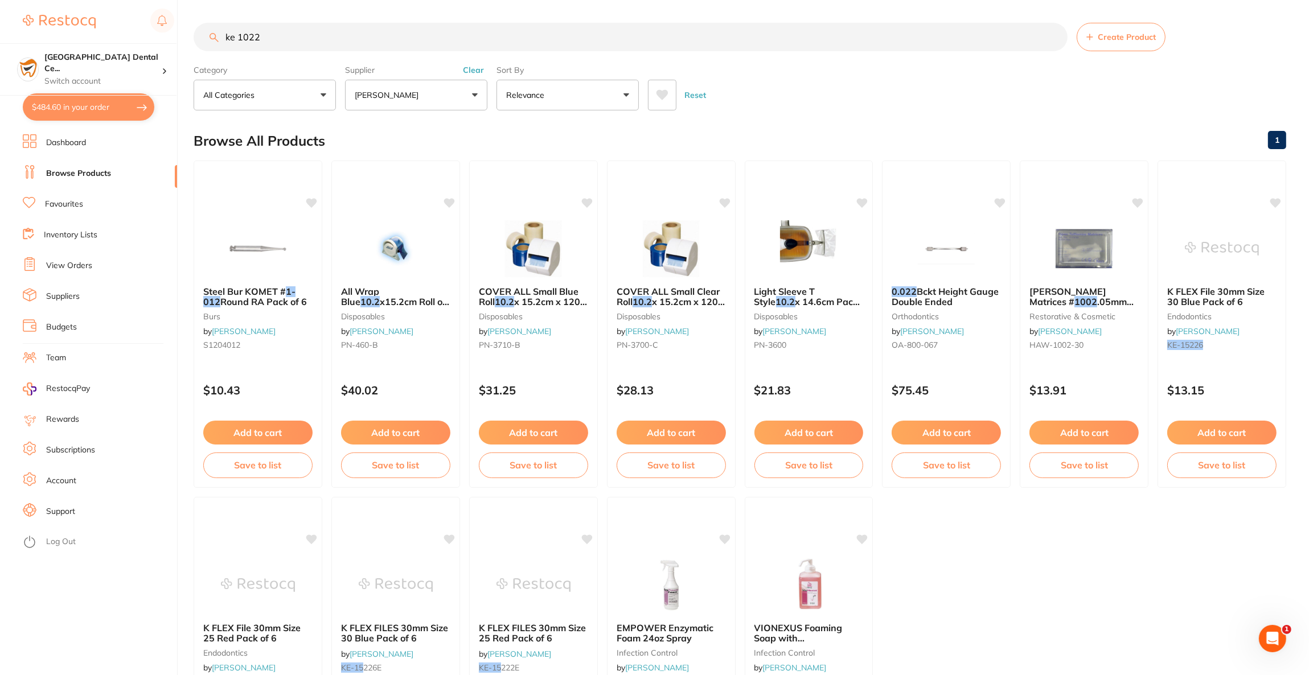
click at [233, 39] on input "ke 1022" at bounding box center [631, 37] width 874 height 28
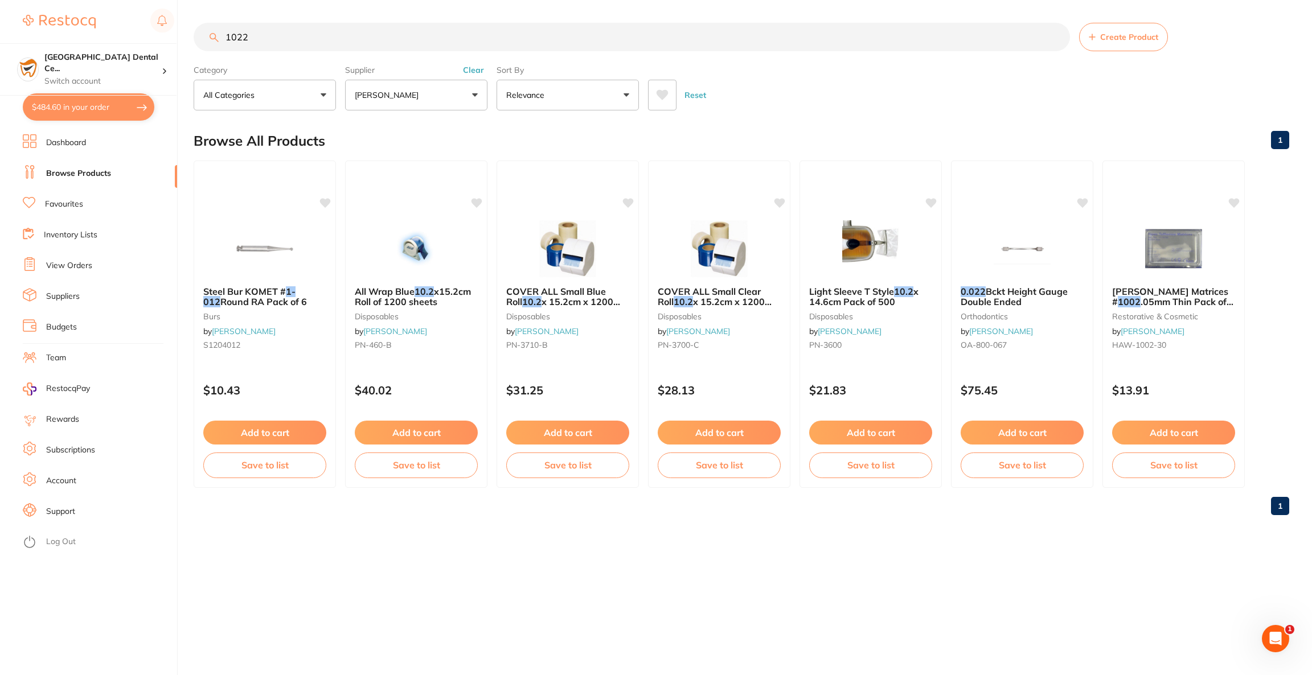
type input "1022"
click at [37, 110] on button "$484.60 in your order" at bounding box center [89, 106] width 132 height 27
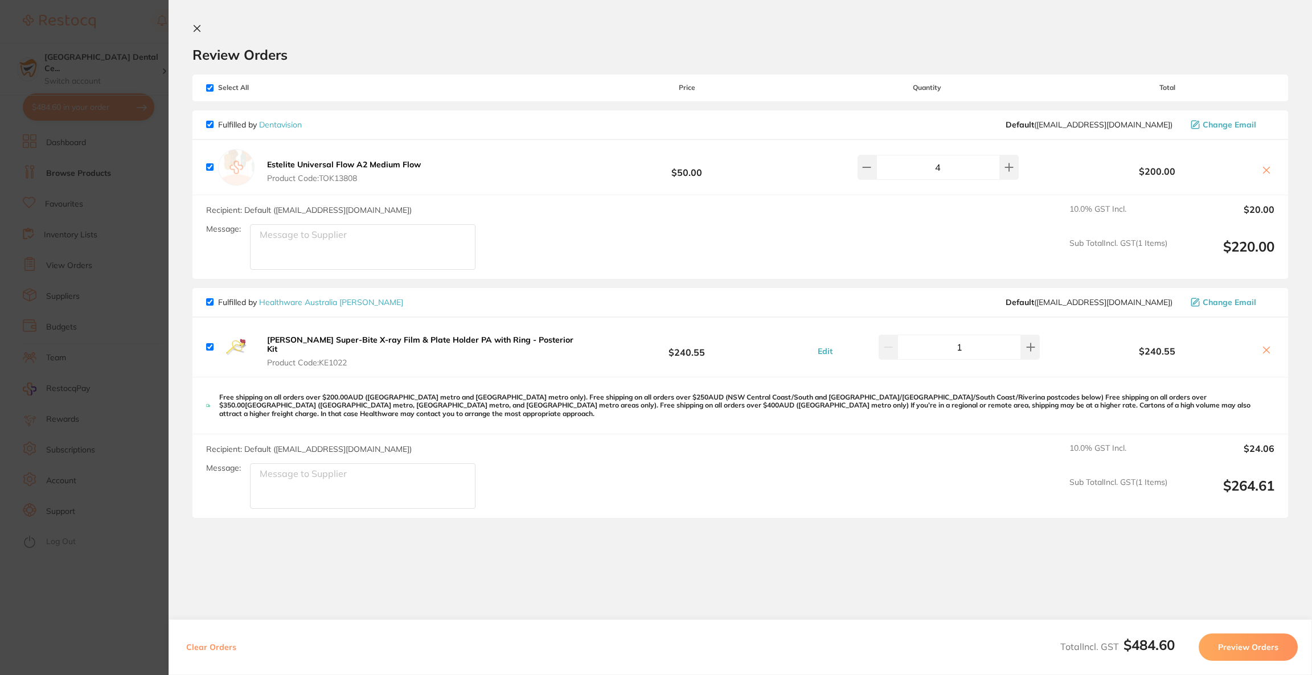
click at [1263, 347] on icon at bounding box center [1266, 350] width 6 height 6
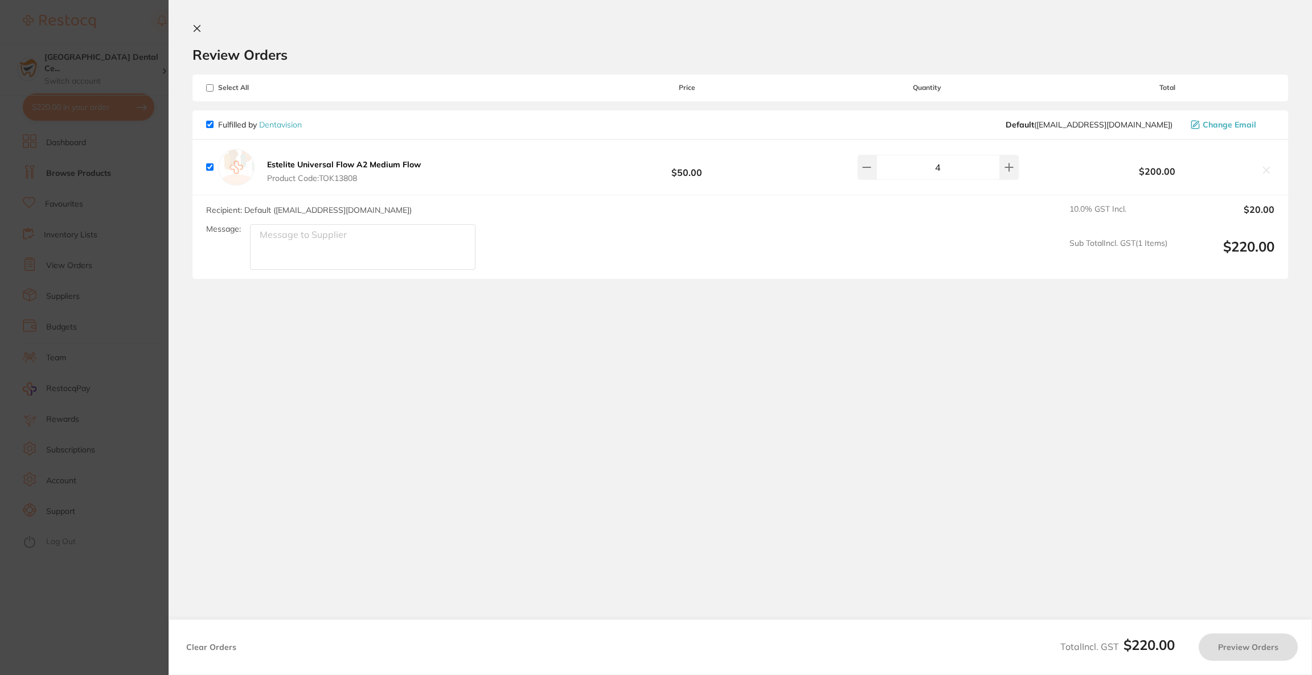
checkbox input "true"
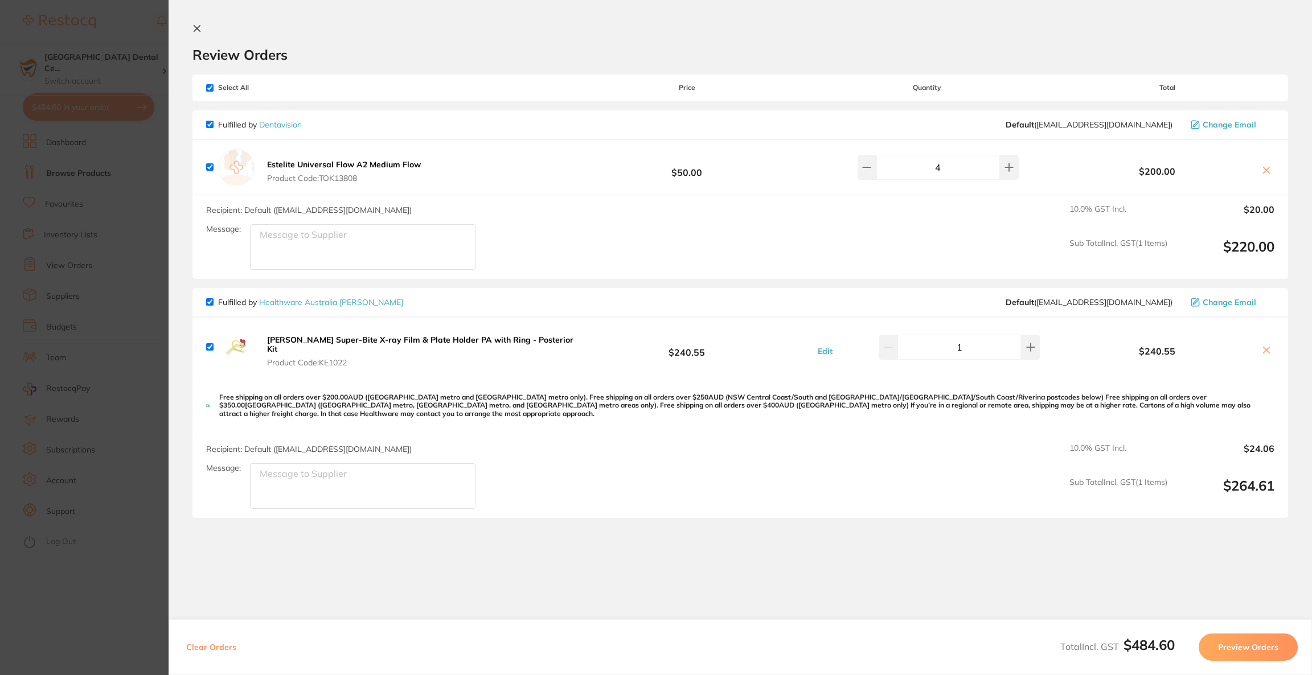
click at [355, 249] on textarea "Message:" at bounding box center [362, 247] width 225 height 46
type textarea "Bonus item"
click at [1266, 347] on icon at bounding box center [1266, 350] width 9 height 9
click at [1263, 347] on icon at bounding box center [1266, 350] width 6 height 6
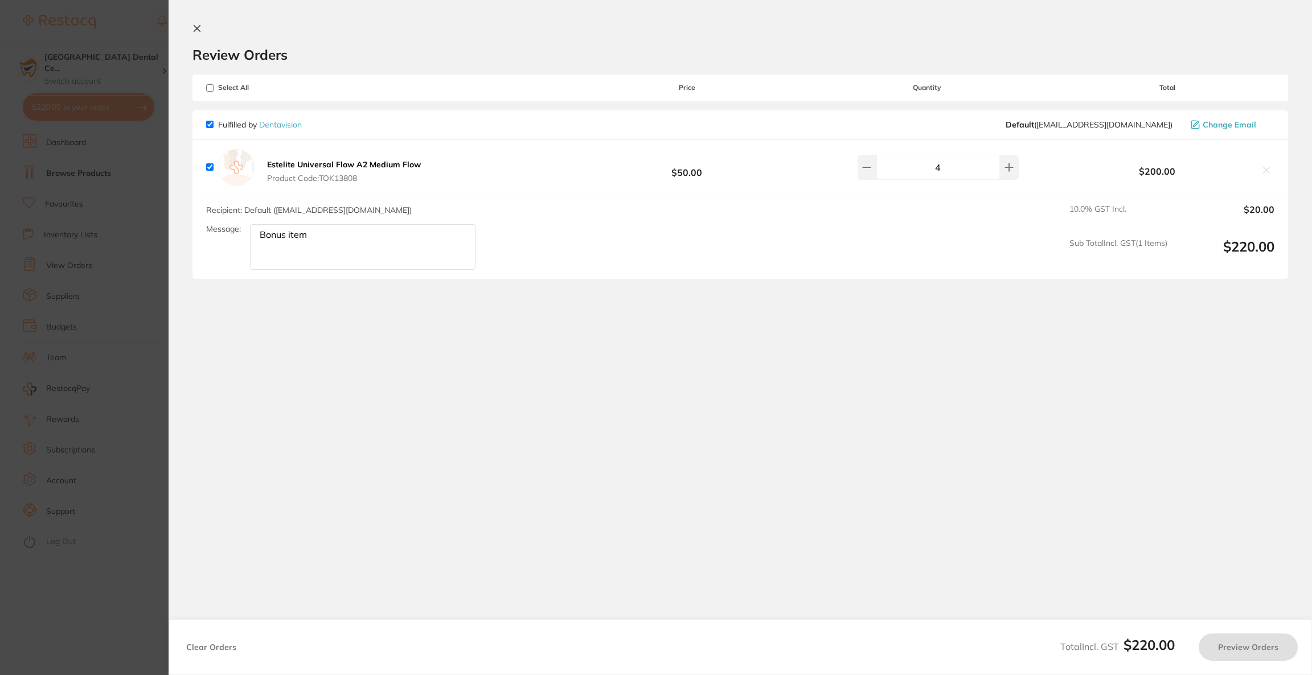
checkbox input "true"
click at [1259, 647] on button "Preview Orders" at bounding box center [1247, 647] width 99 height 27
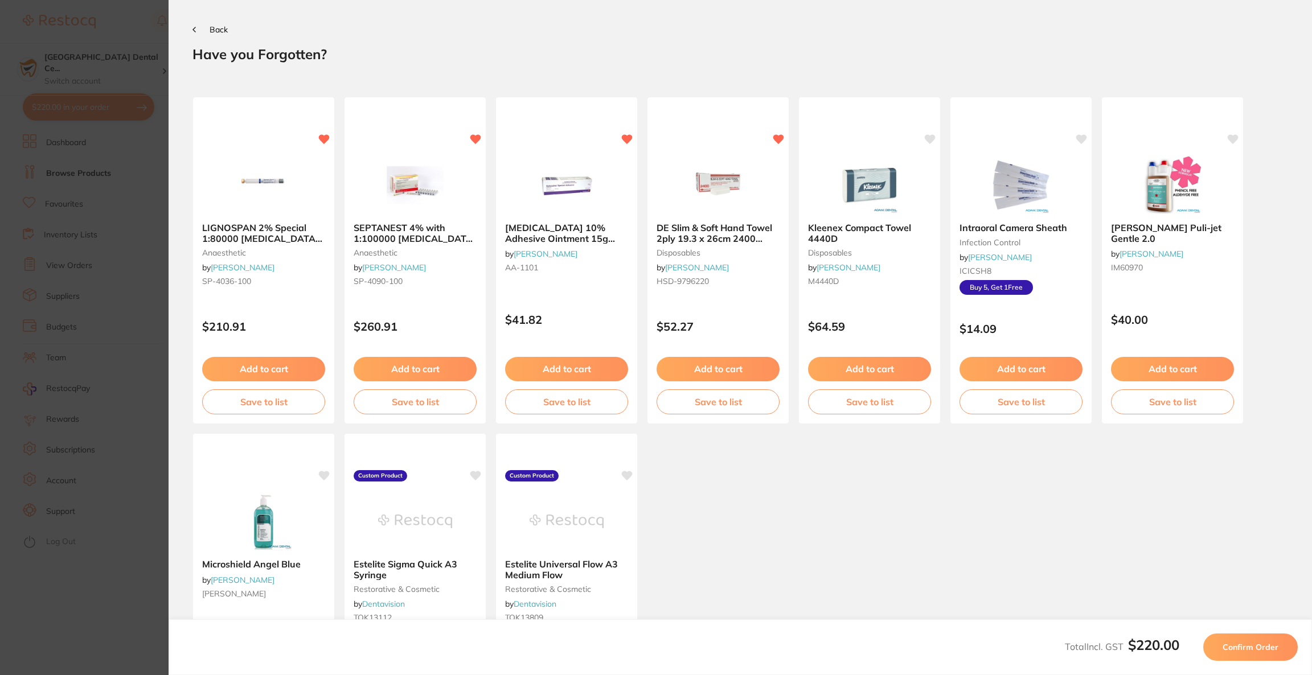
click at [220, 26] on span "Back" at bounding box center [219, 29] width 18 height 10
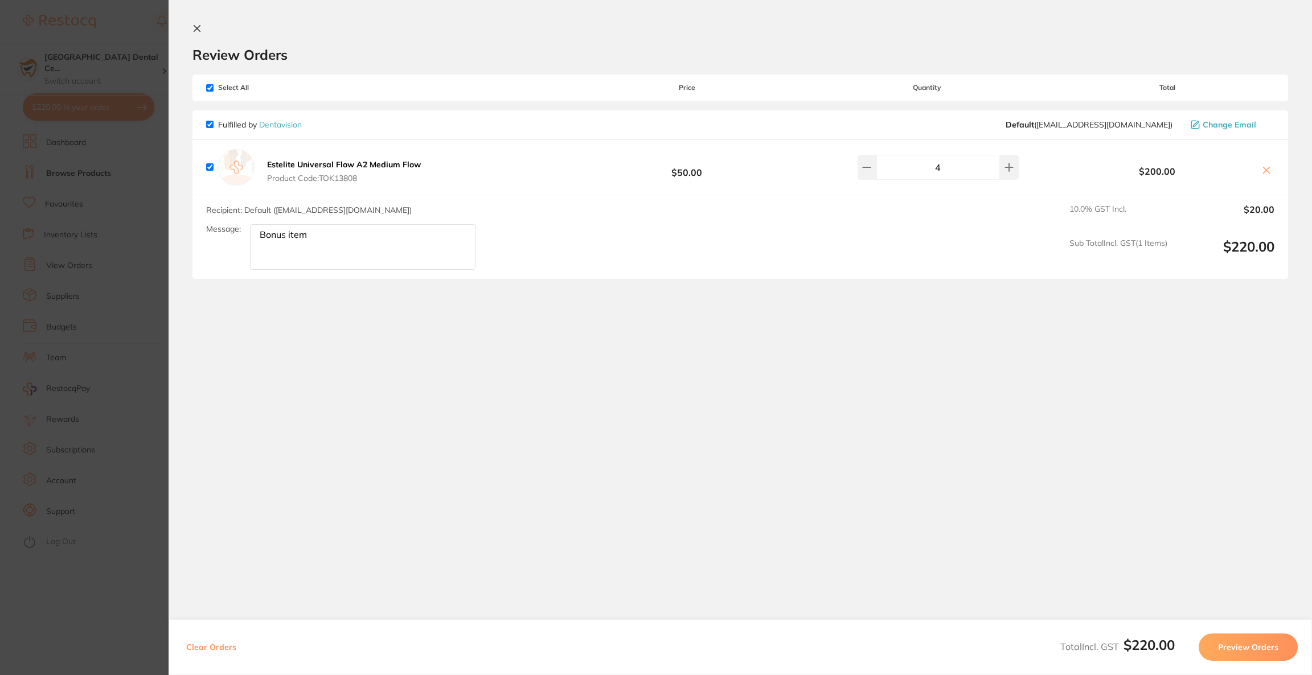
click at [333, 242] on textarea "Bonus item" at bounding box center [362, 247] width 225 height 46
type textarea "Bonus item Please"
click at [1250, 647] on button "Preview Orders" at bounding box center [1247, 647] width 99 height 27
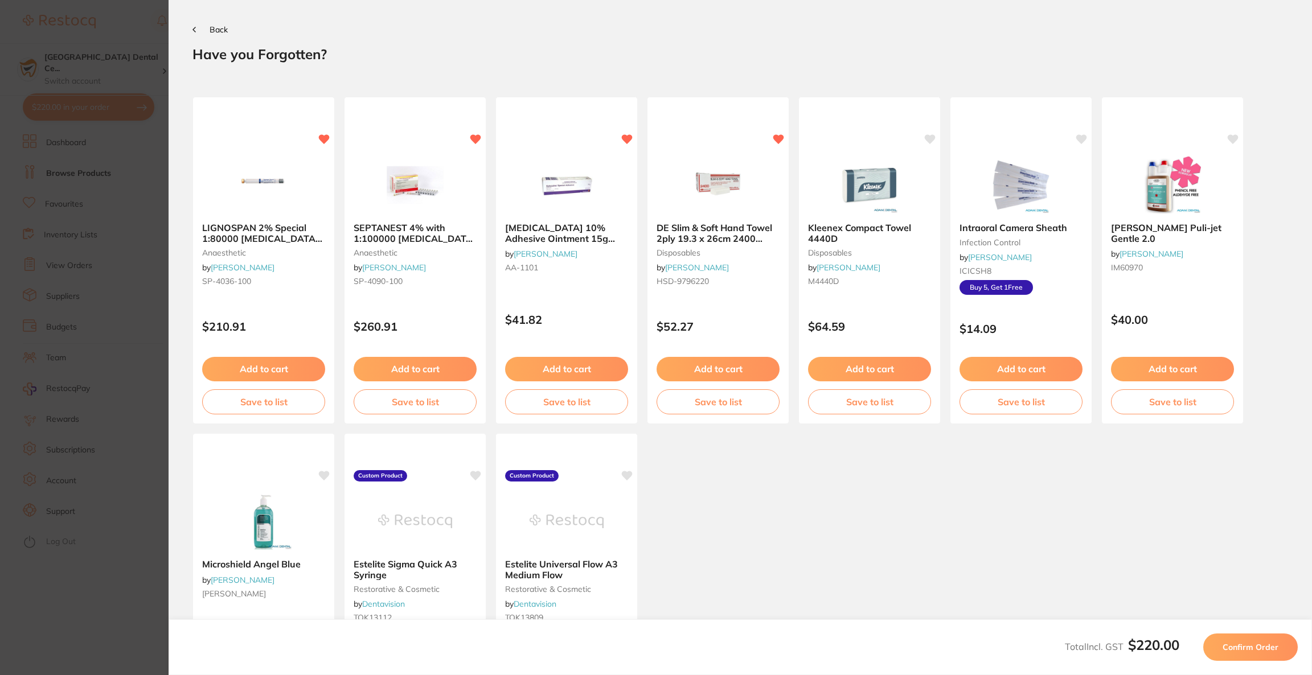
click at [1250, 647] on span "Confirm Order" at bounding box center [1250, 647] width 56 height 10
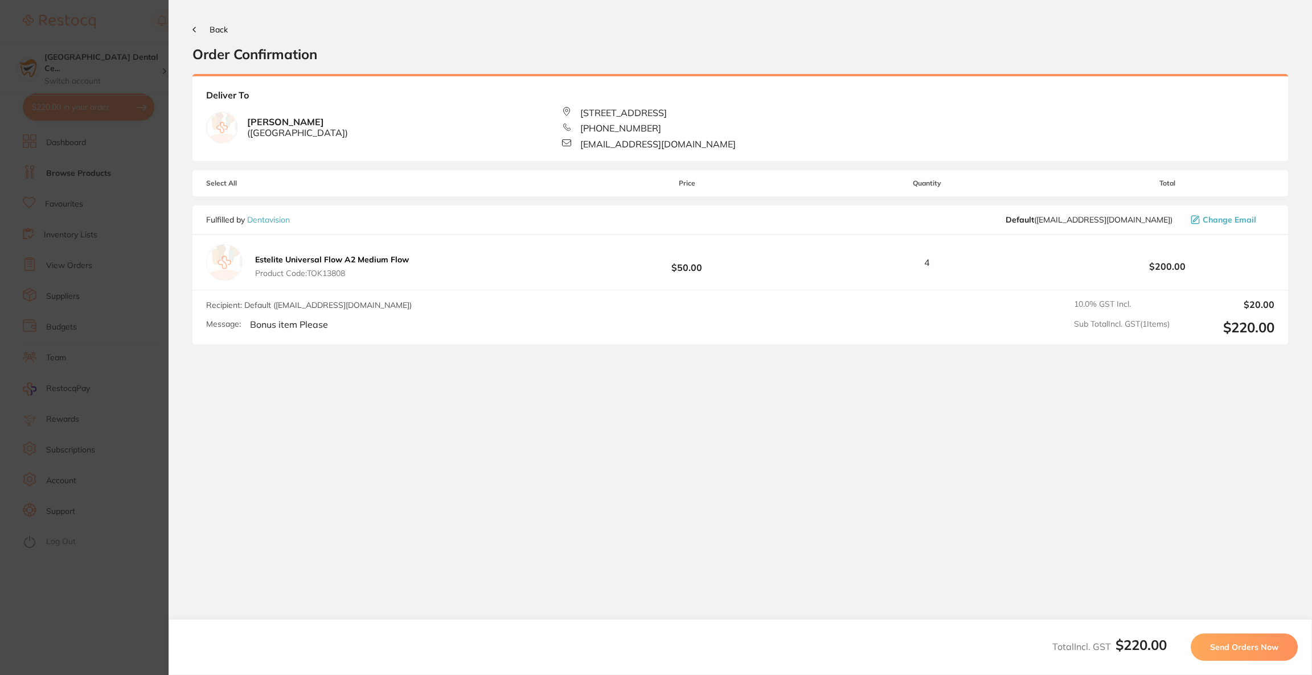
click at [1250, 647] on span "Send Orders Now" at bounding box center [1244, 647] width 68 height 10
